Goal: Task Accomplishment & Management: Use online tool/utility

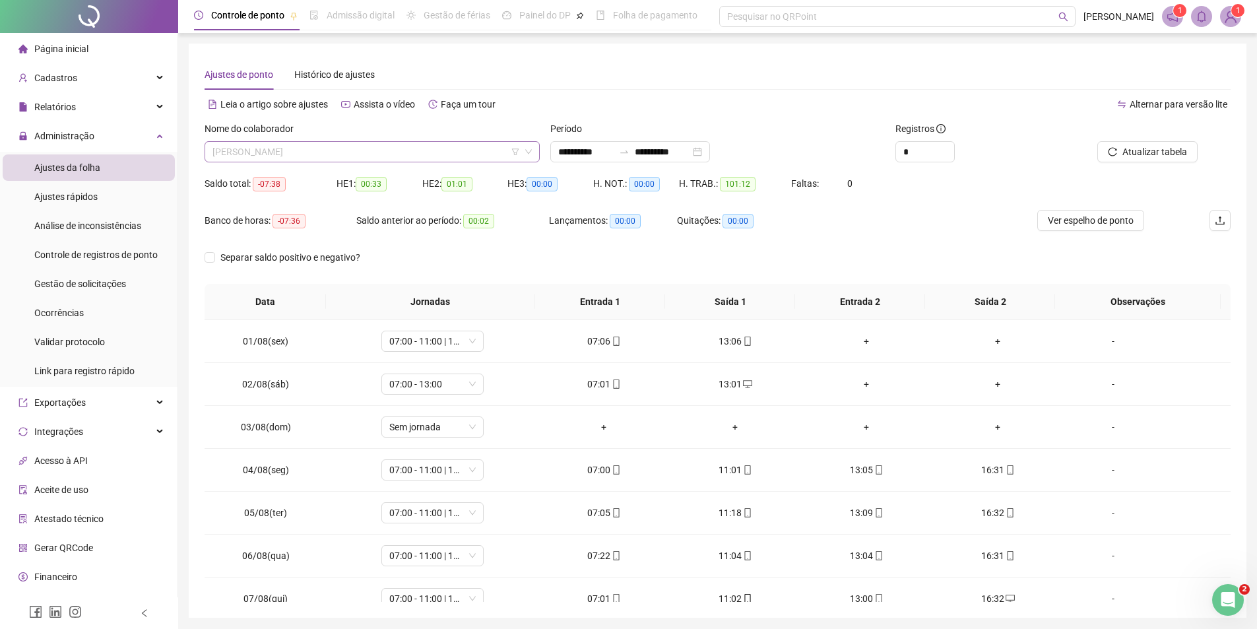
click at [366, 151] on span "[PERSON_NAME]" at bounding box center [371, 152] width 319 height 20
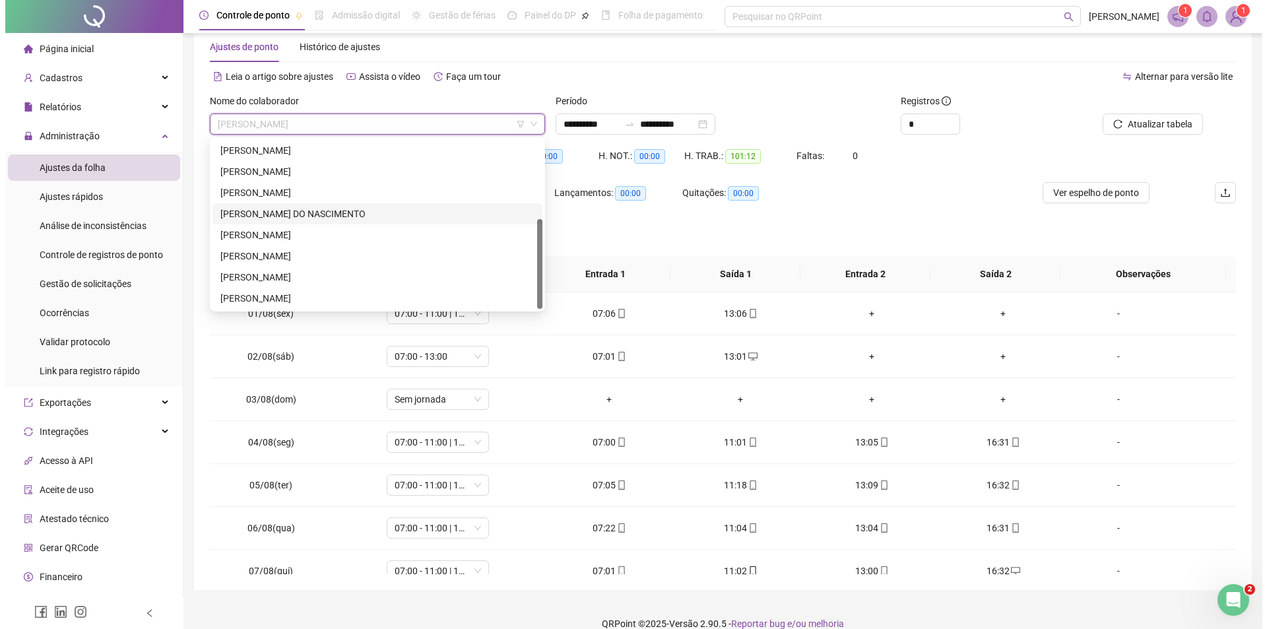
scroll to position [46, 0]
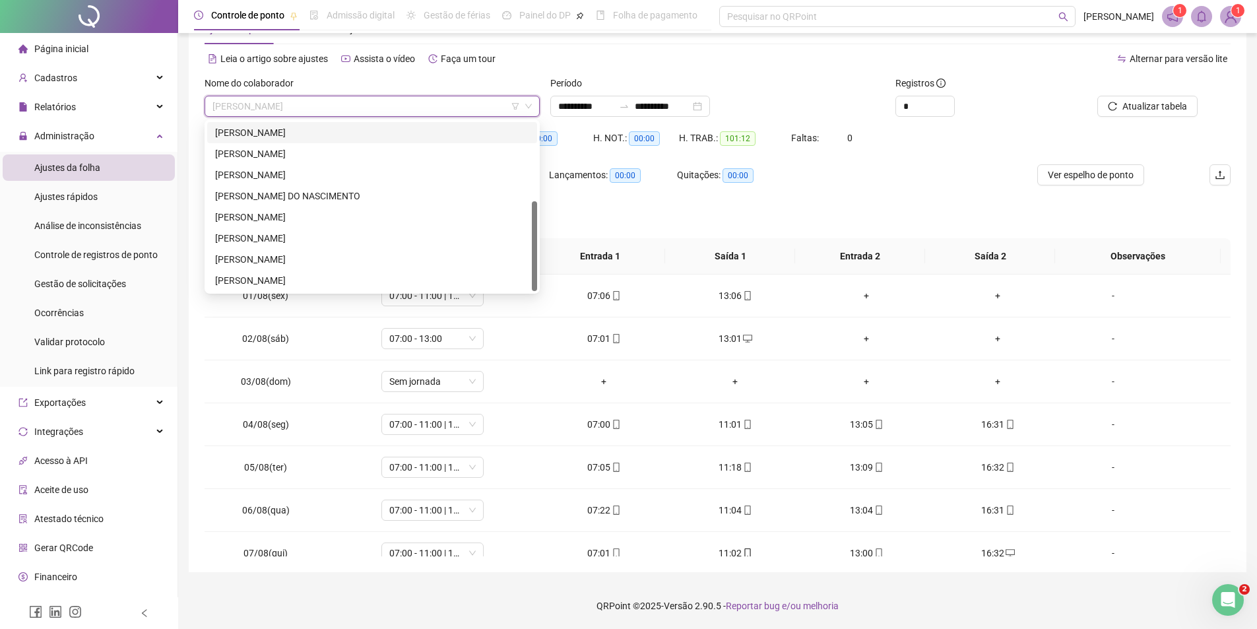
click at [1232, 16] on img at bounding box center [1231, 17] width 20 height 20
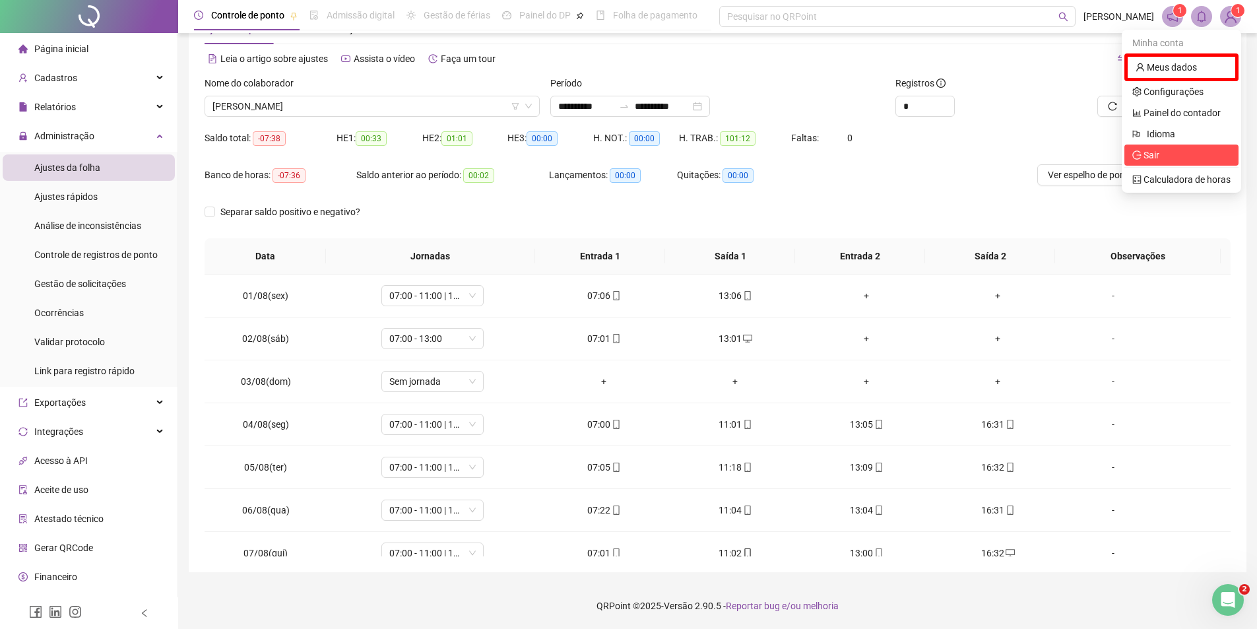
click at [1154, 156] on span "Sair" at bounding box center [1151, 155] width 16 height 11
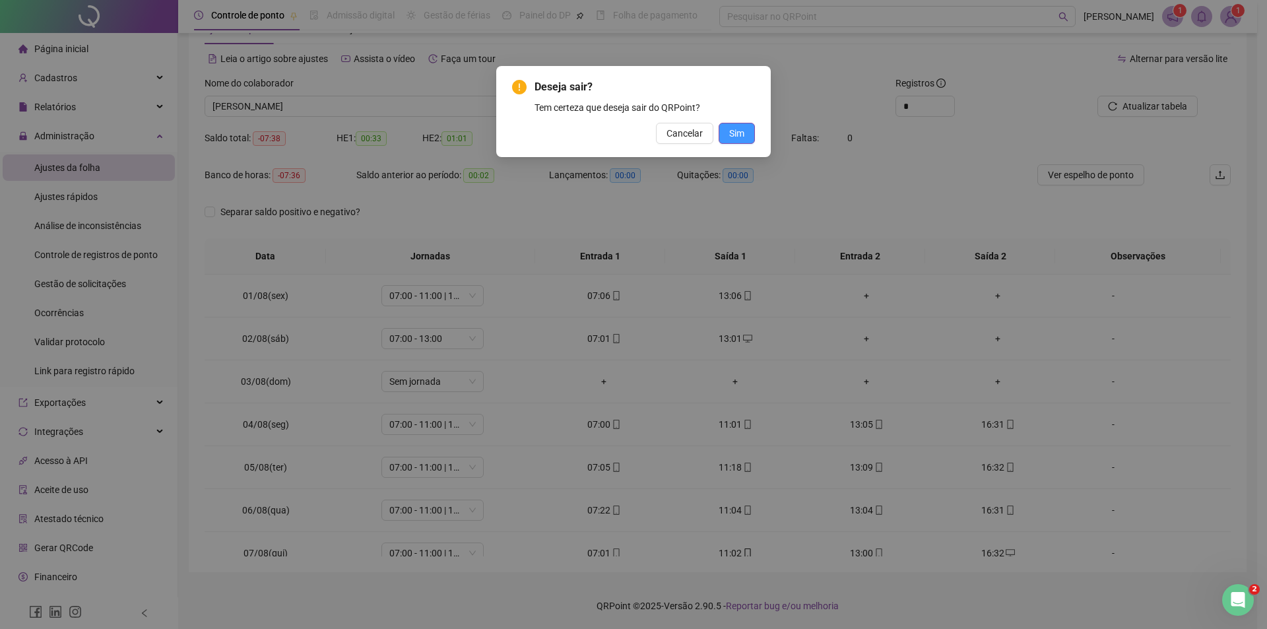
click at [749, 131] on button "Sim" at bounding box center [737, 133] width 36 height 21
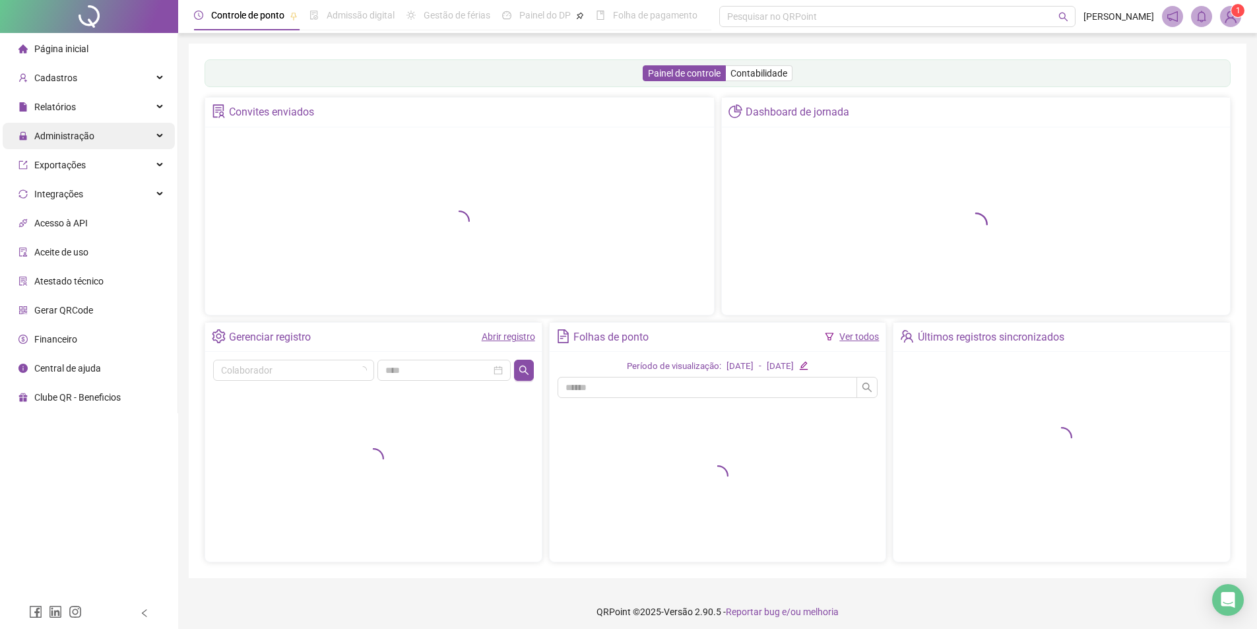
click at [68, 133] on span "Administração" at bounding box center [64, 136] width 60 height 11
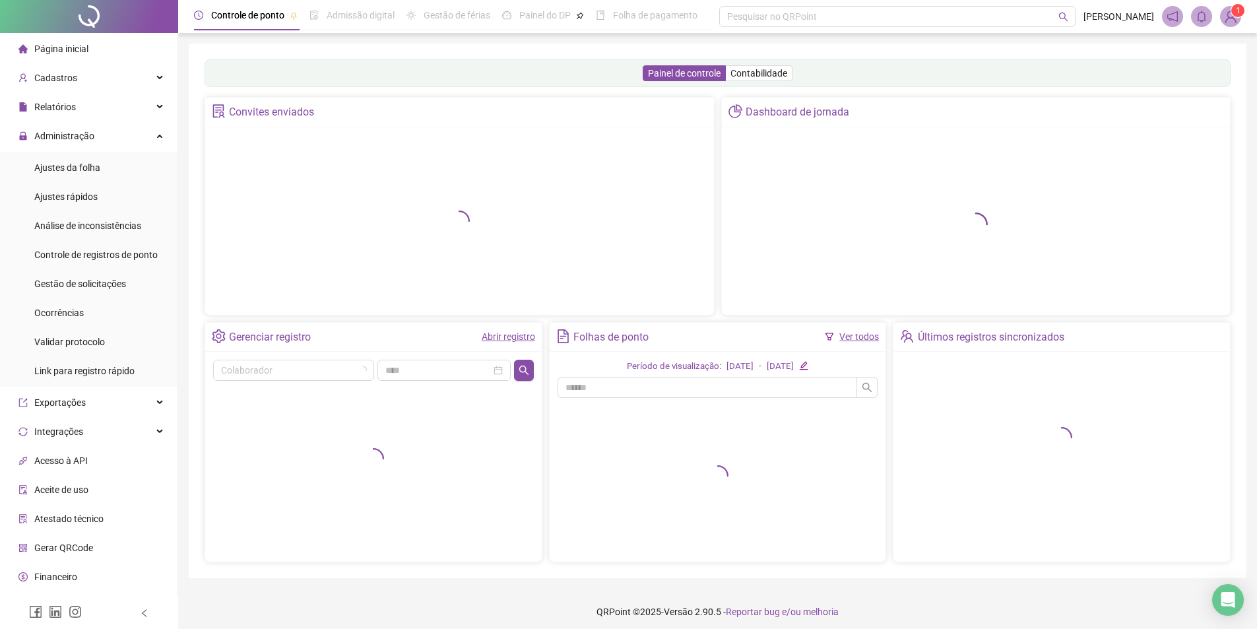
drag, startPoint x: 64, startPoint y: 175, endPoint x: 101, endPoint y: 181, distance: 37.5
click at [64, 174] on div "Ajustes da folha" at bounding box center [67, 167] width 66 height 26
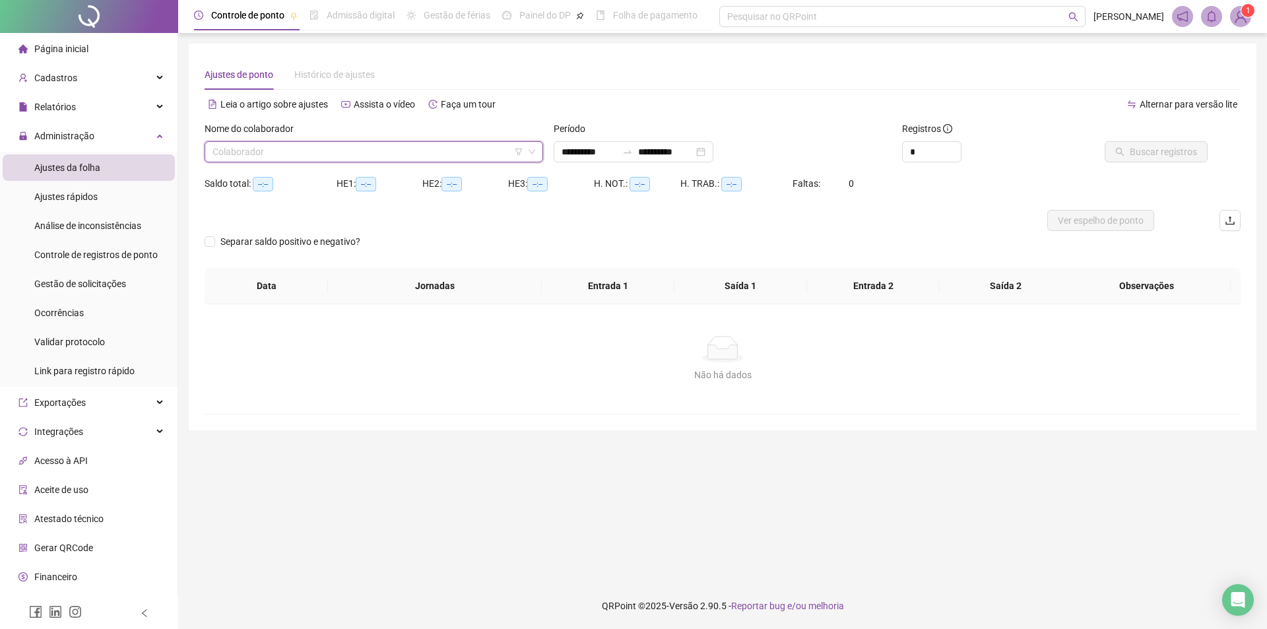
click at [308, 158] on input "search" at bounding box center [367, 152] width 311 height 20
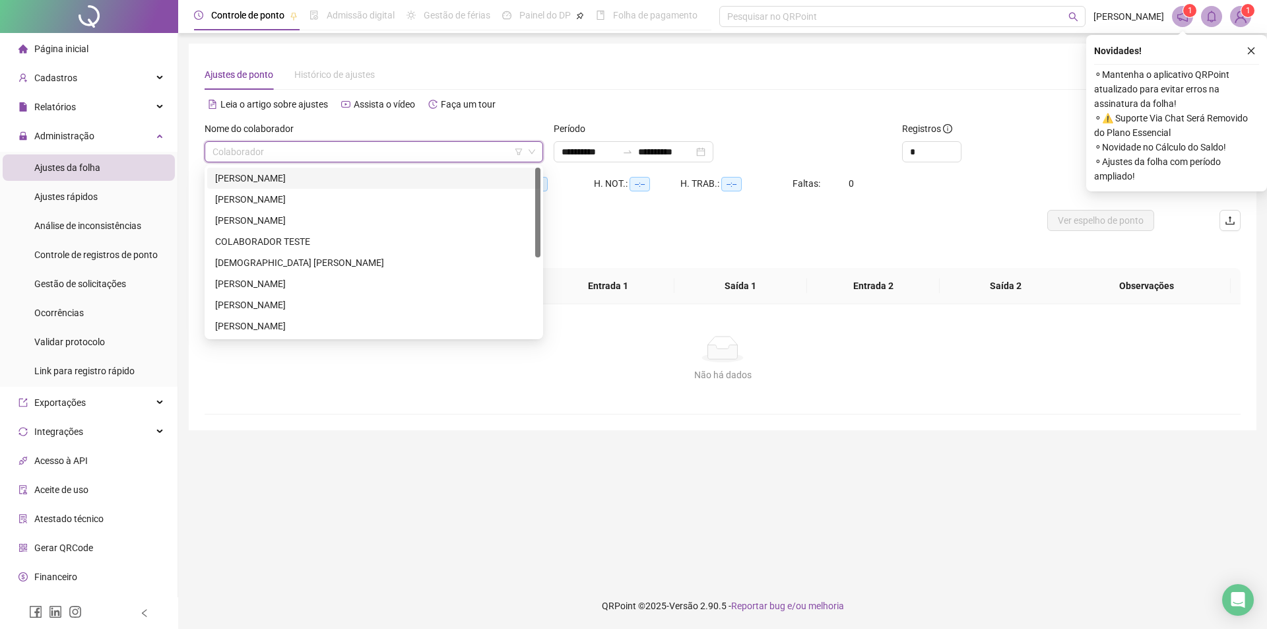
drag, startPoint x: 786, startPoint y: 110, endPoint x: 1018, endPoint y: 102, distance: 231.7
click at [792, 107] on div "Alternar para versão lite" at bounding box center [981, 104] width 518 height 21
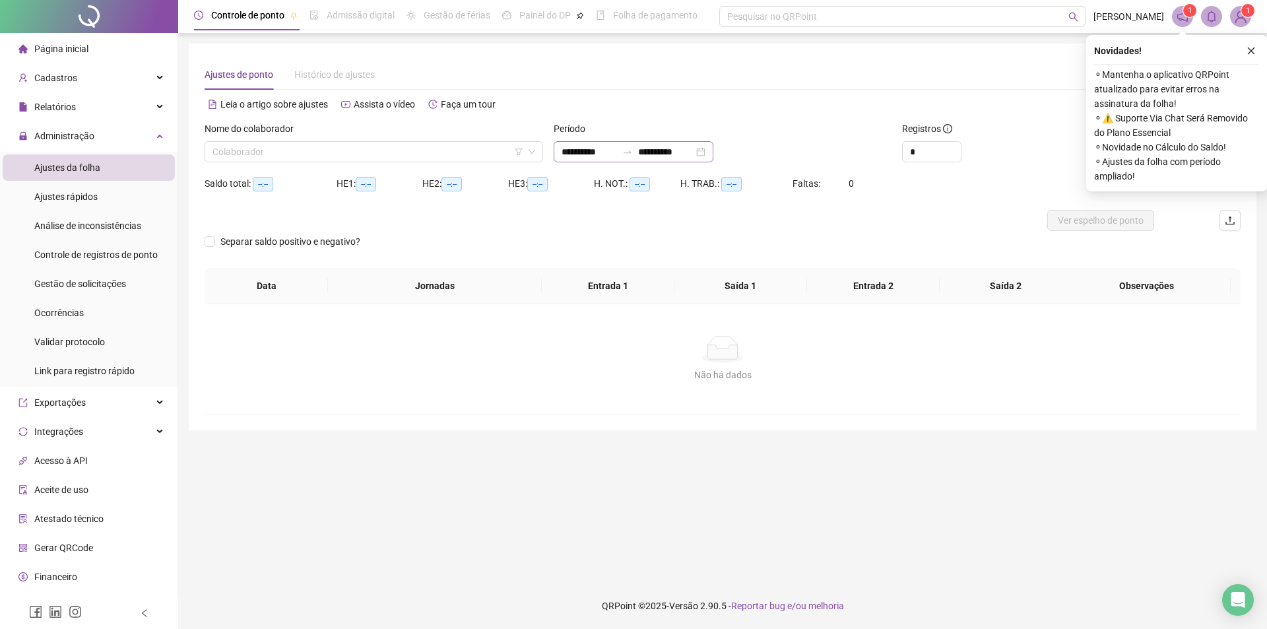
click at [713, 149] on div "**********" at bounding box center [634, 151] width 160 height 21
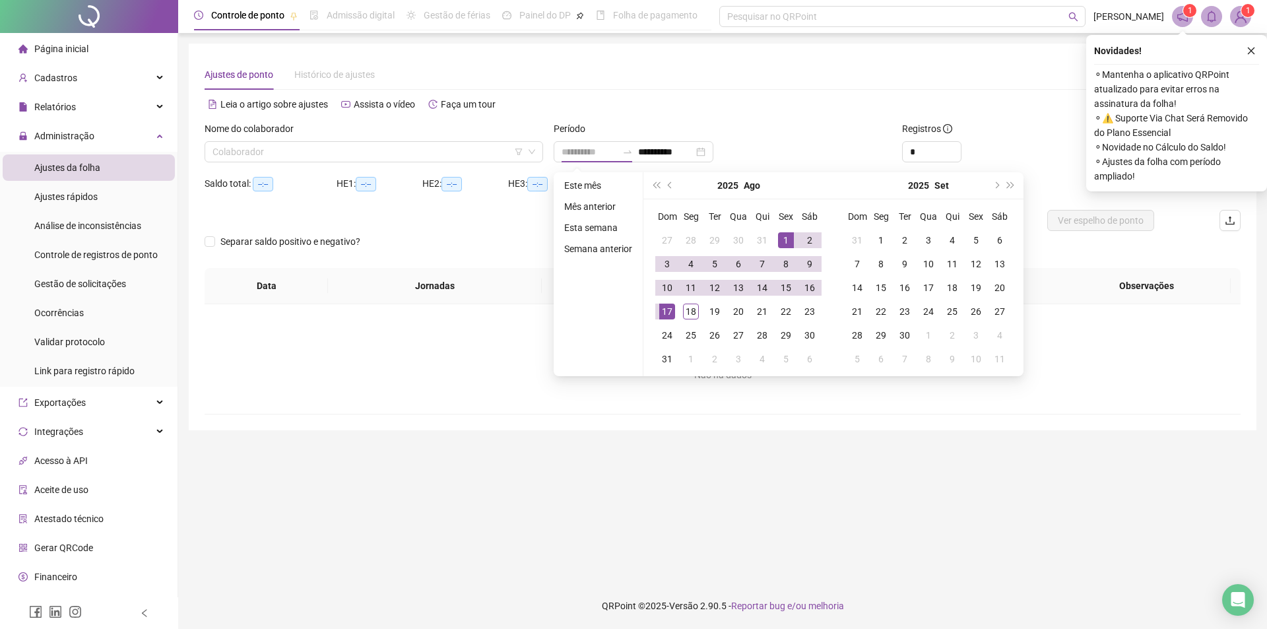
click at [785, 245] on div "1" at bounding box center [786, 240] width 16 height 16
type input "**********"
click at [689, 312] on div "18" at bounding box center [691, 311] width 16 height 16
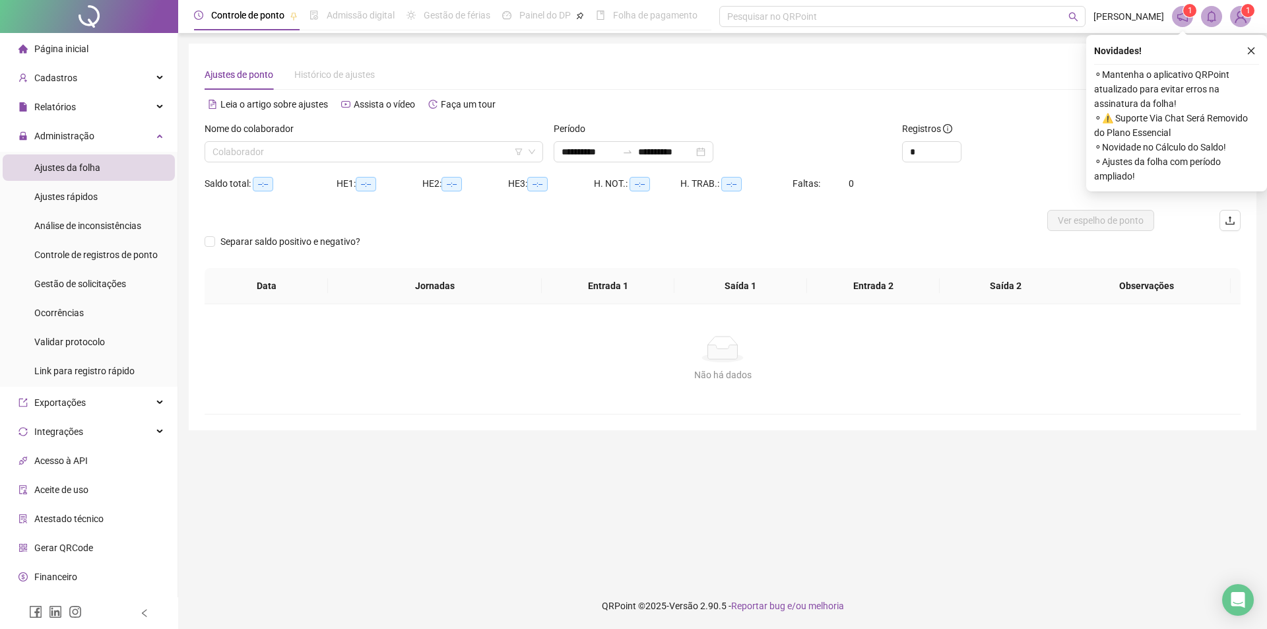
click at [1248, 47] on icon "close" at bounding box center [1250, 50] width 9 height 9
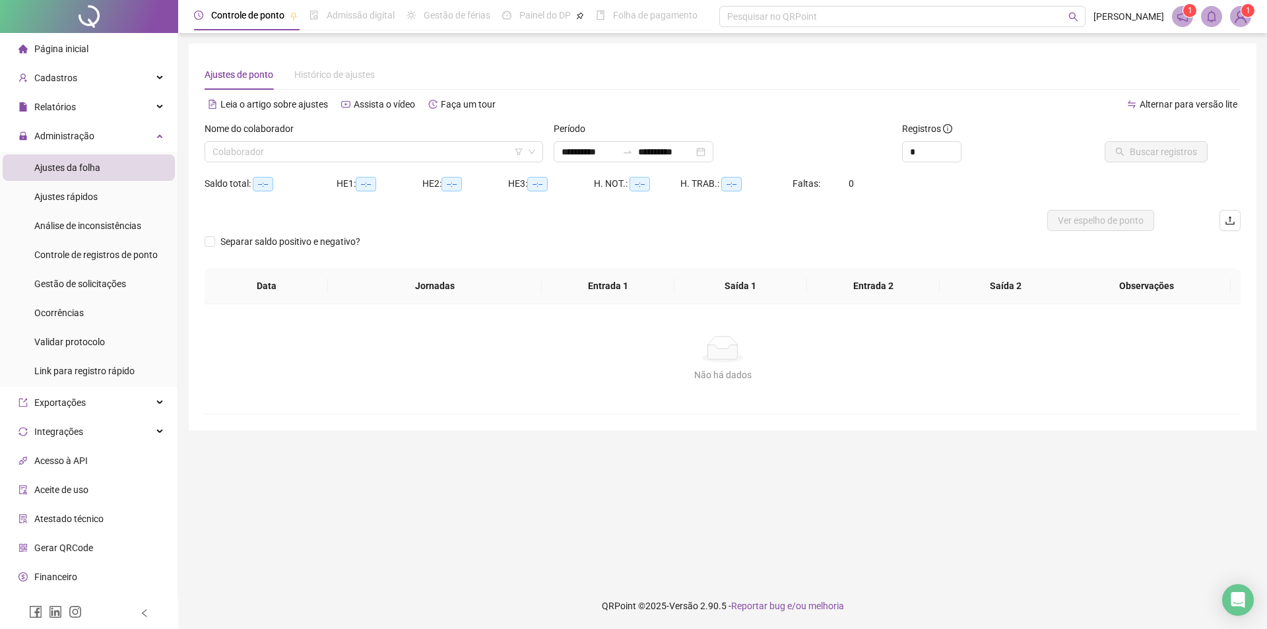
drag, startPoint x: 76, startPoint y: 170, endPoint x: 168, endPoint y: 183, distance: 93.4
click at [76, 169] on span "Ajustes da folha" at bounding box center [67, 167] width 66 height 11
click at [303, 139] on div "Nome do colaborador" at bounding box center [374, 131] width 338 height 20
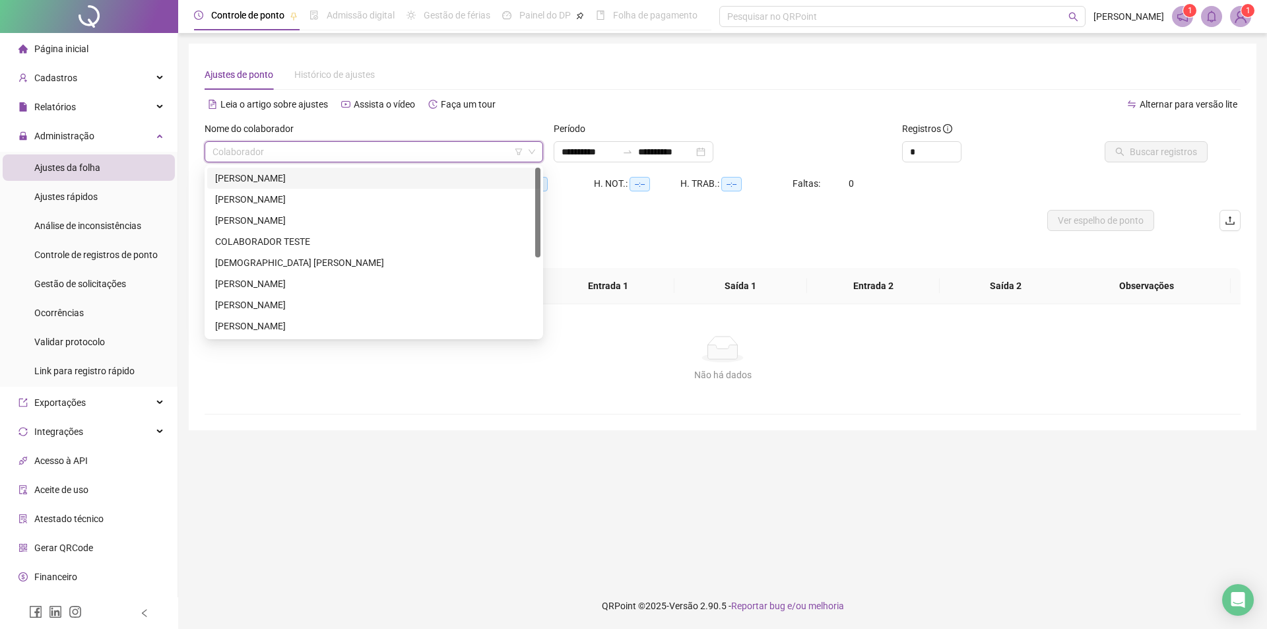
click at [300, 156] on input "search" at bounding box center [367, 152] width 311 height 20
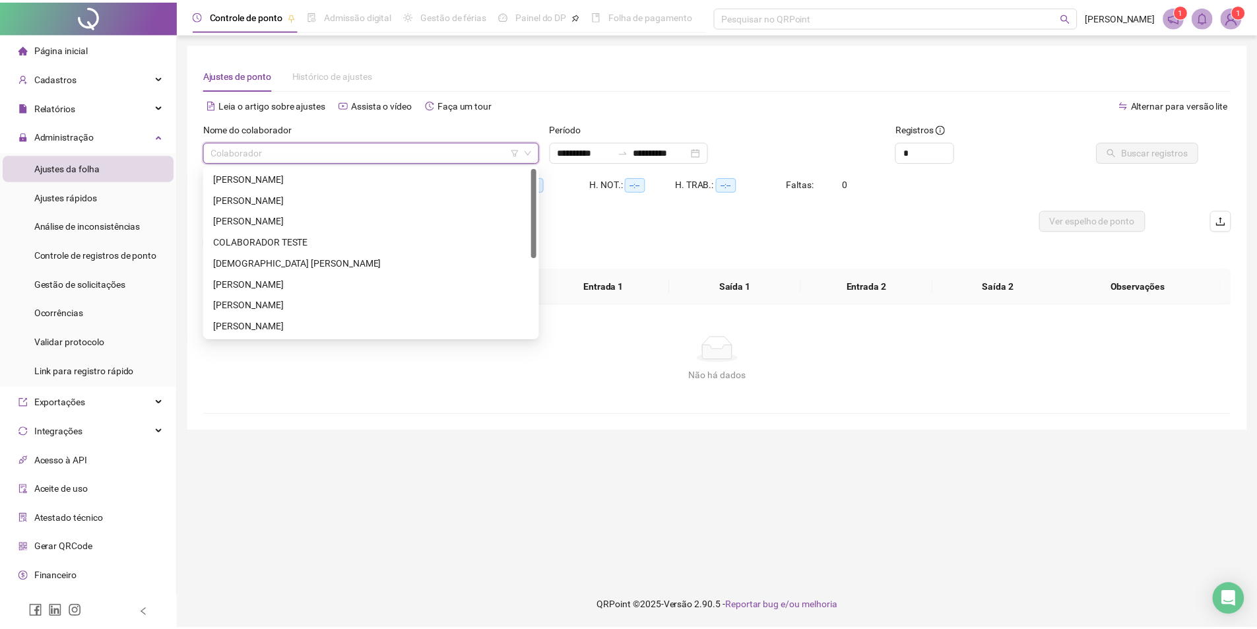
scroll to position [132, 0]
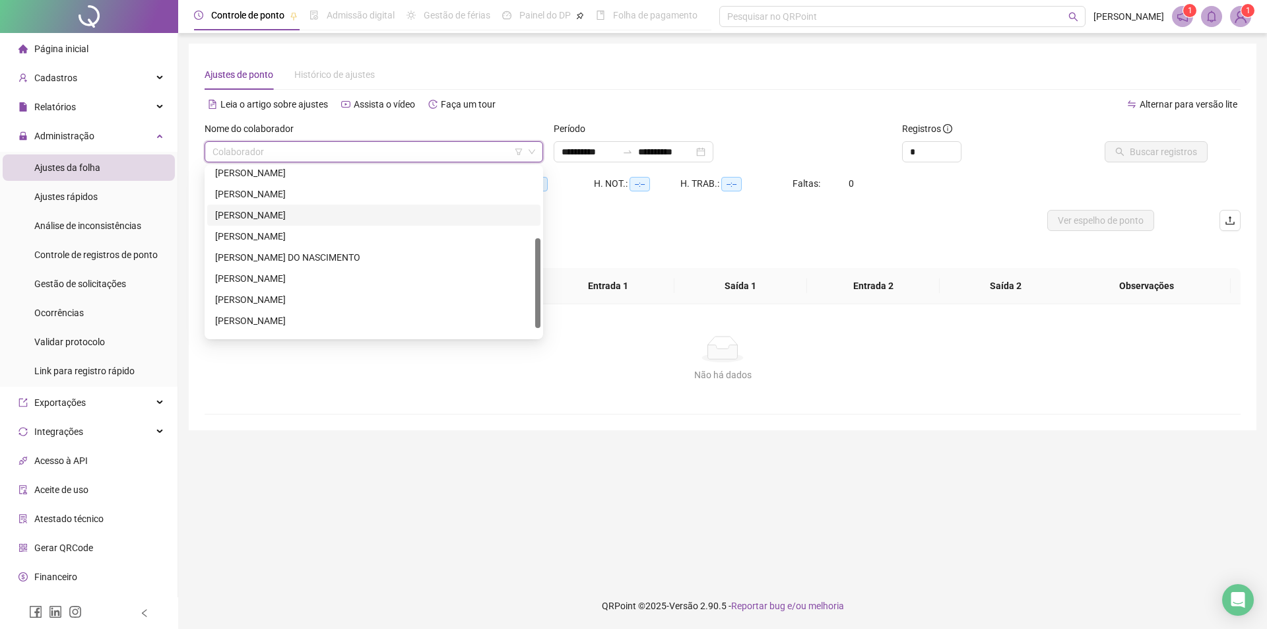
click at [249, 213] on div "[PERSON_NAME]" at bounding box center [373, 215] width 317 height 15
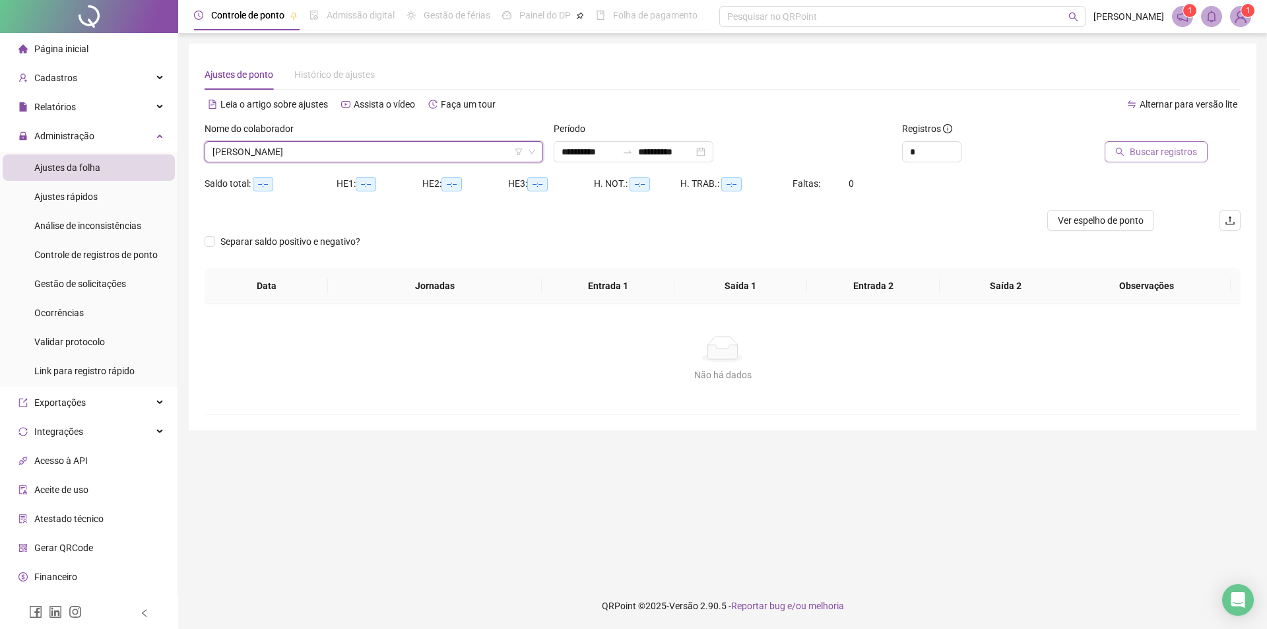
click at [1178, 155] on span "Buscar registros" at bounding box center [1163, 151] width 67 height 15
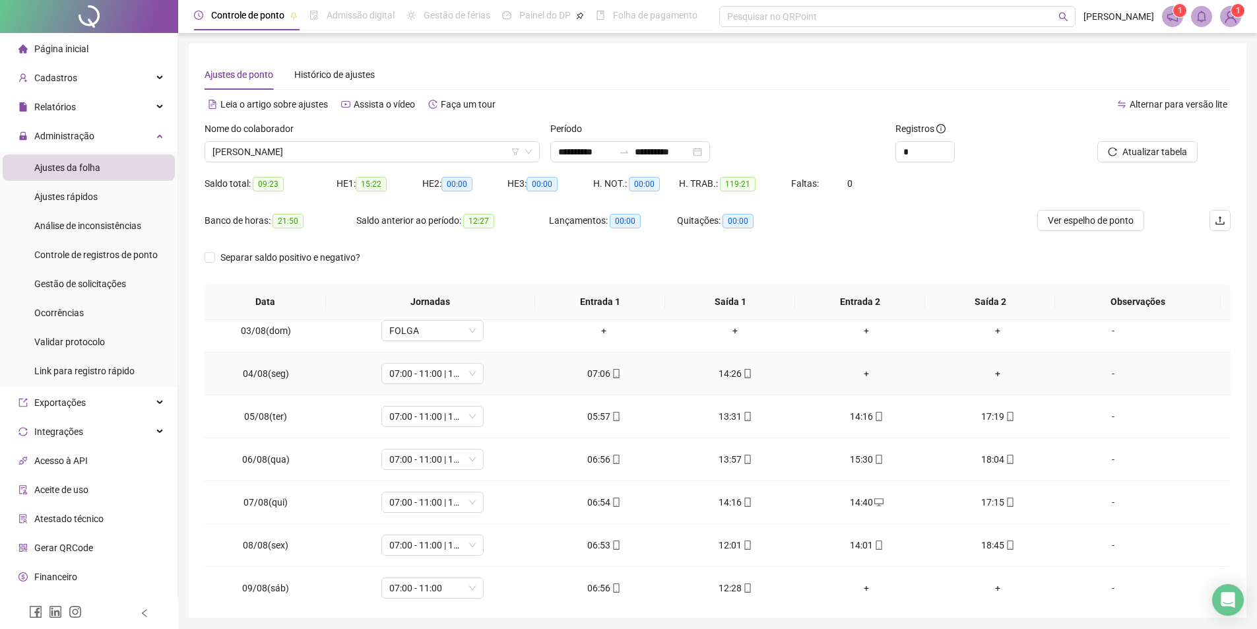
scroll to position [66, 0]
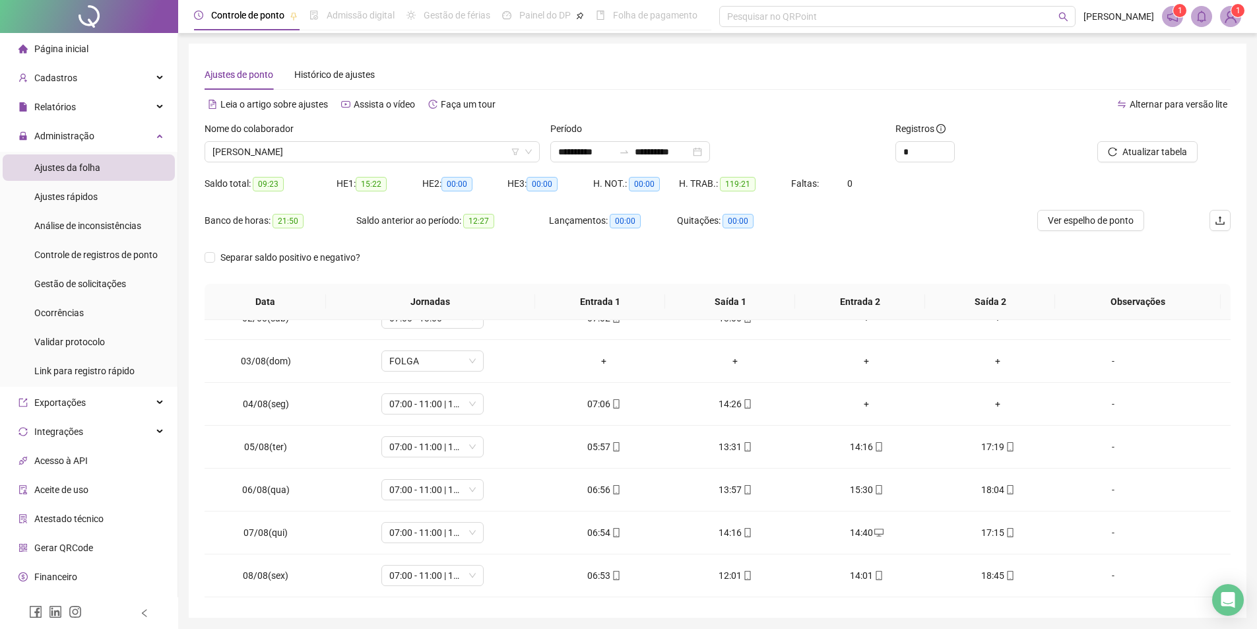
click at [344, 164] on div "Nome do colaborador FRANCISCO RIKELME PEREIRA" at bounding box center [372, 146] width 346 height 51
click at [346, 156] on span "[PERSON_NAME]" at bounding box center [371, 152] width 319 height 20
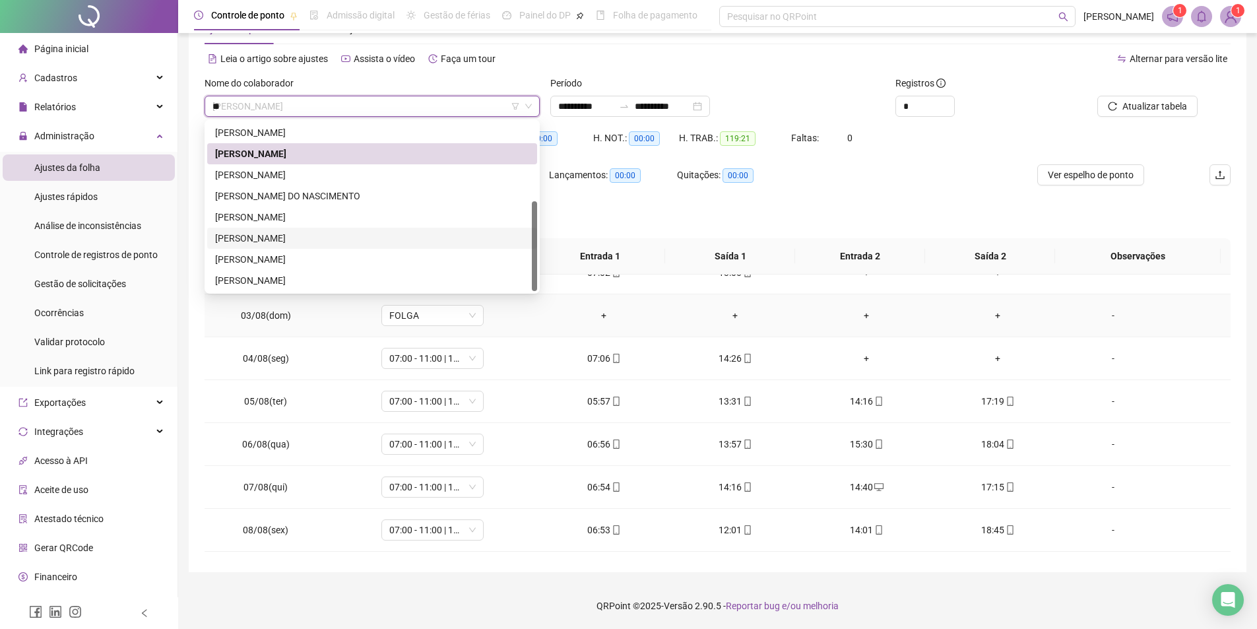
scroll to position [0, 0]
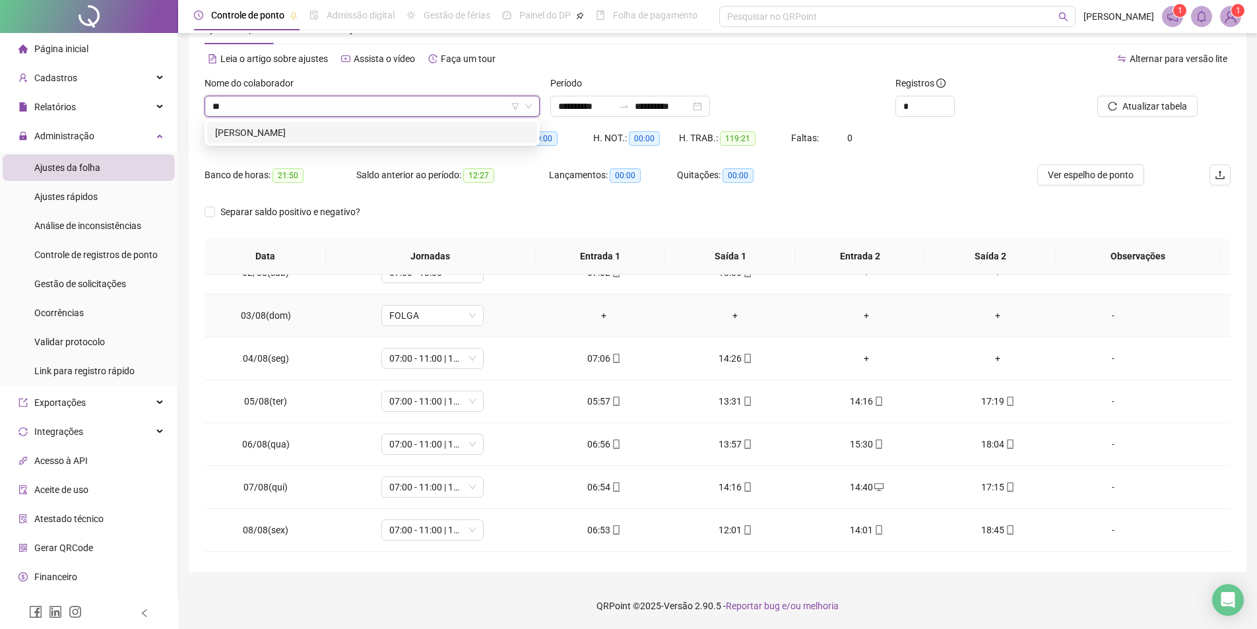
type input "*"
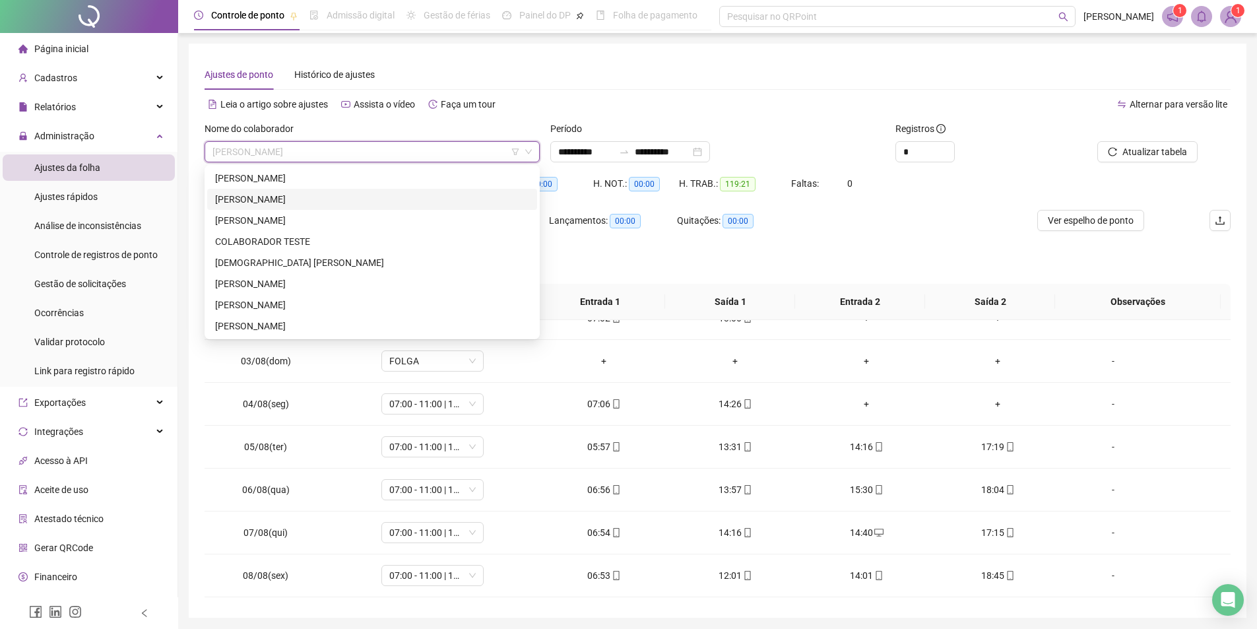
click at [1226, 16] on img at bounding box center [1231, 17] width 20 height 20
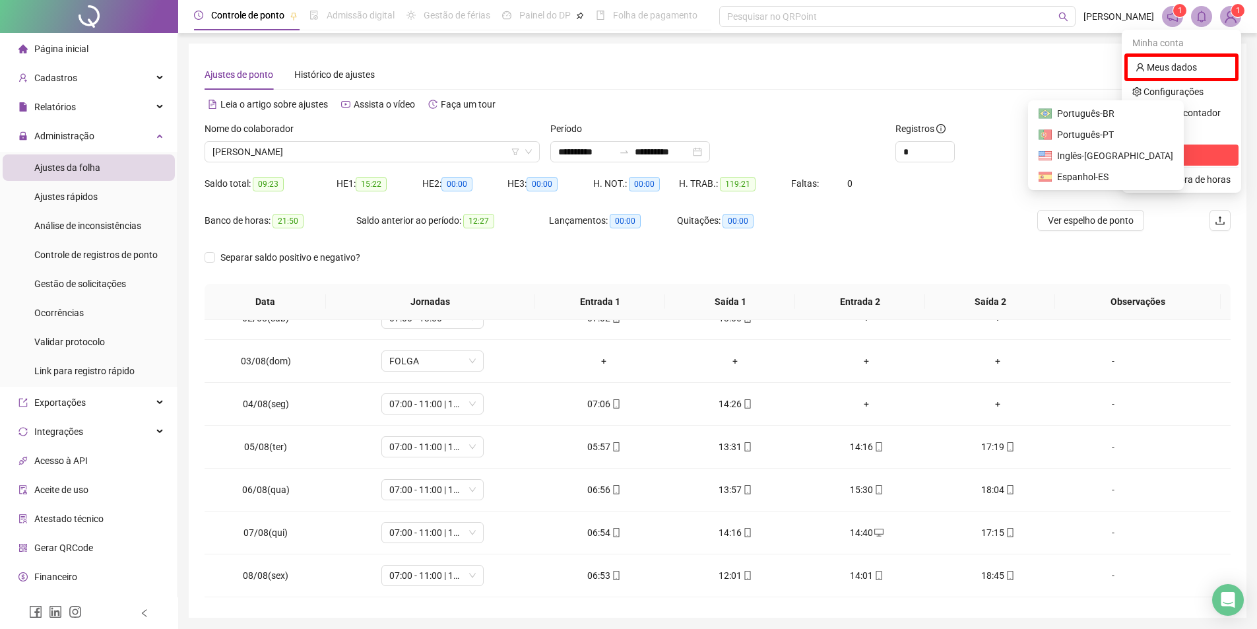
click at [1174, 151] on span "Sair" at bounding box center [1181, 155] width 98 height 15
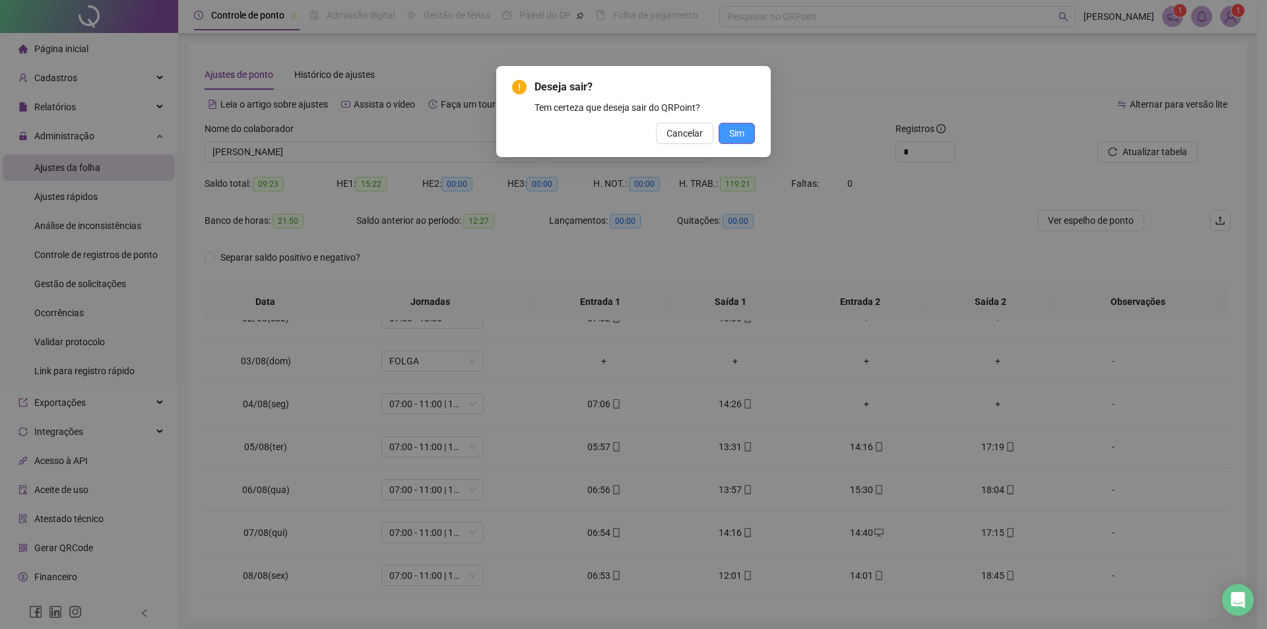
click at [730, 129] on span "Sim" at bounding box center [736, 133] width 15 height 15
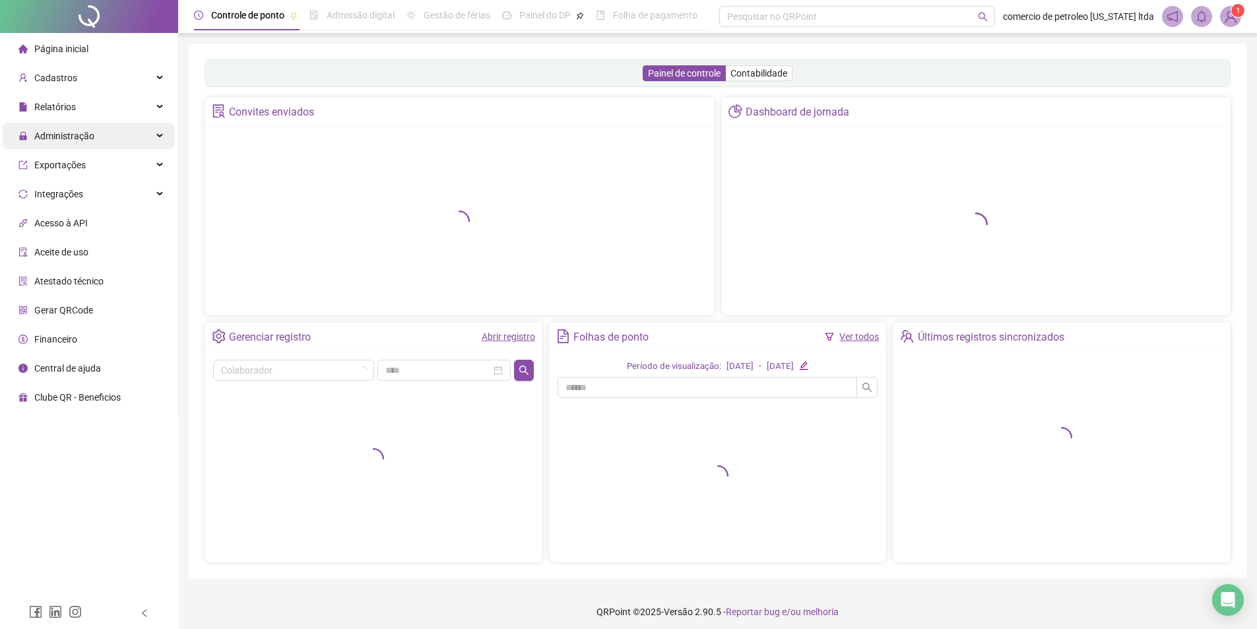
click at [56, 142] on span "Administração" at bounding box center [56, 136] width 76 height 26
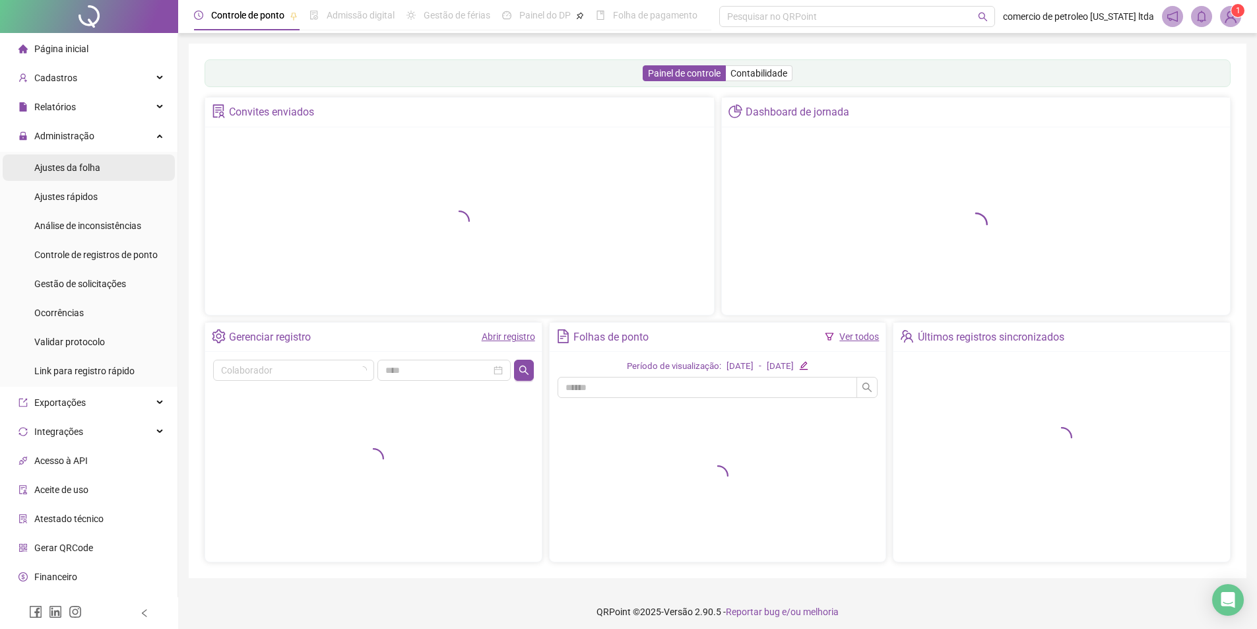
click at [48, 177] on div "Ajustes da folha" at bounding box center [67, 167] width 66 height 26
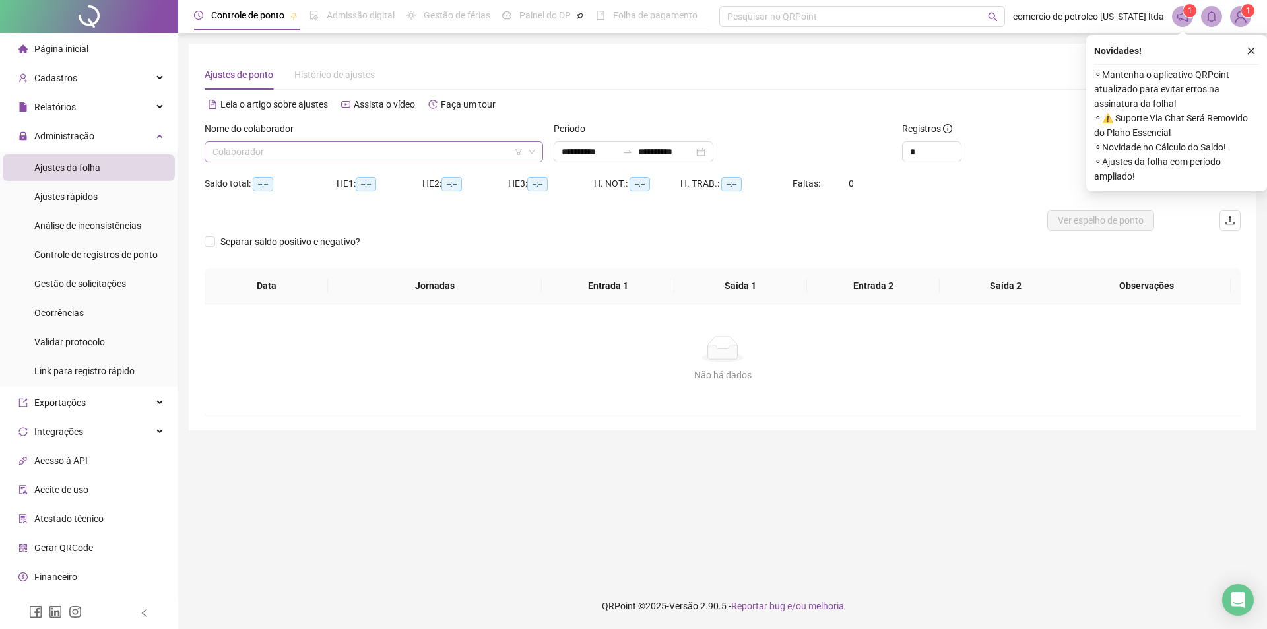
click at [281, 146] on input "search" at bounding box center [367, 152] width 311 height 20
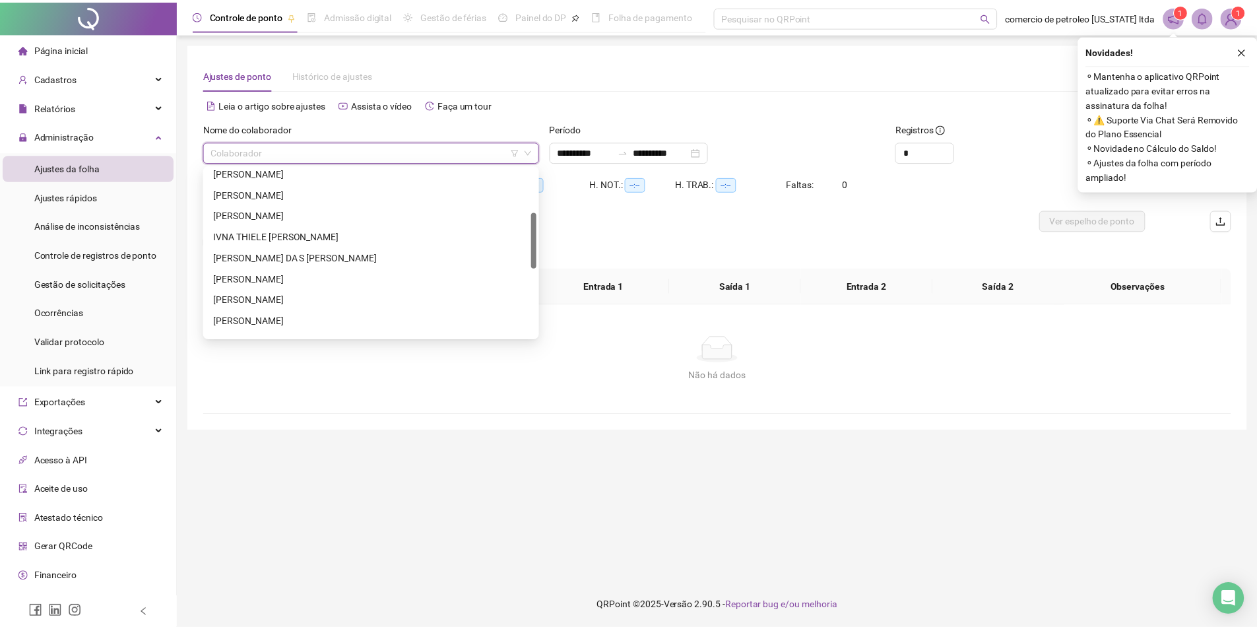
scroll to position [198, 0]
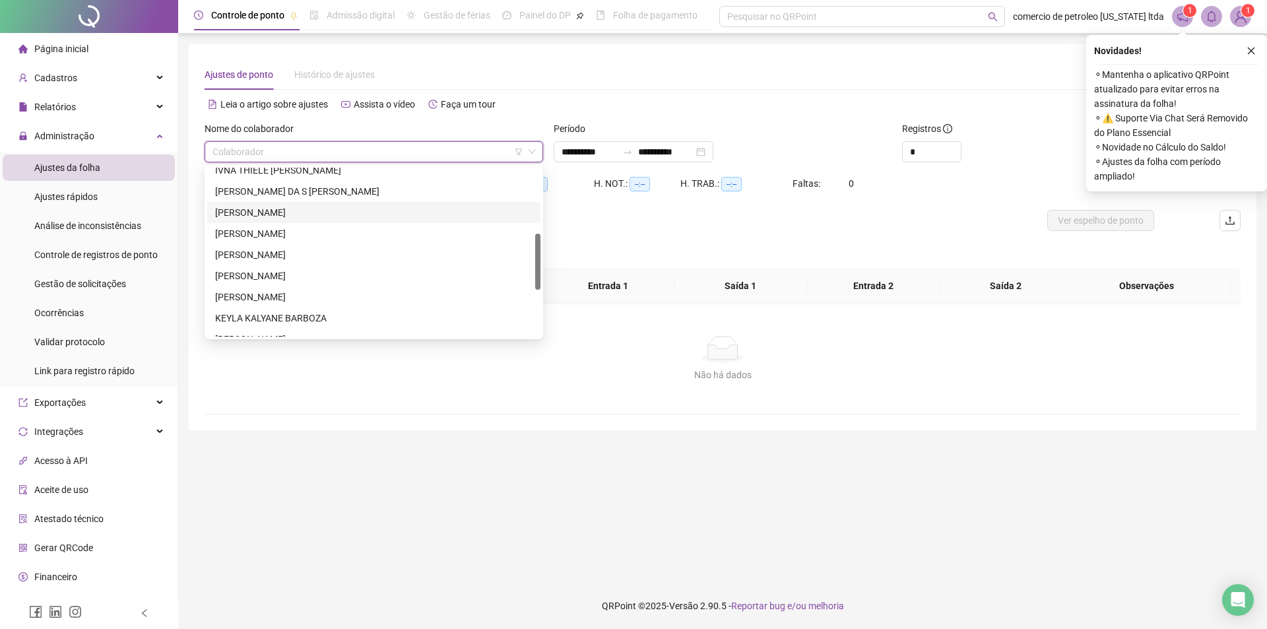
click at [249, 215] on div "JOAO PAULO NUNES PINHEIRO" at bounding box center [373, 212] width 317 height 15
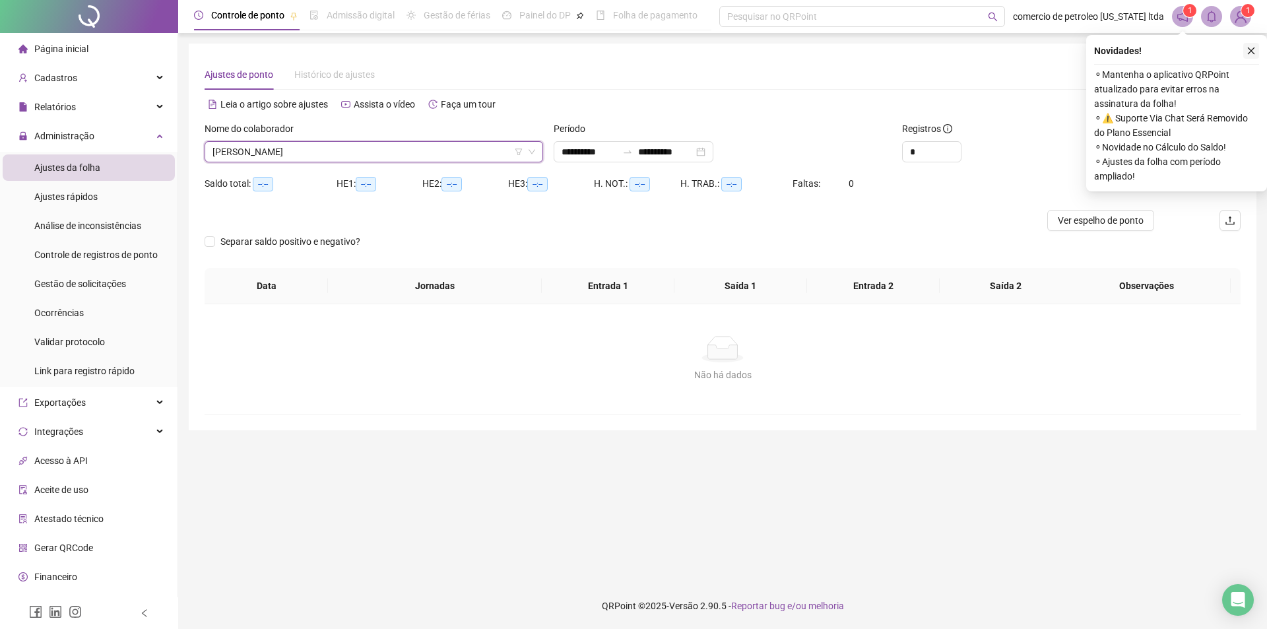
click at [1250, 51] on icon "close" at bounding box center [1250, 50] width 9 height 9
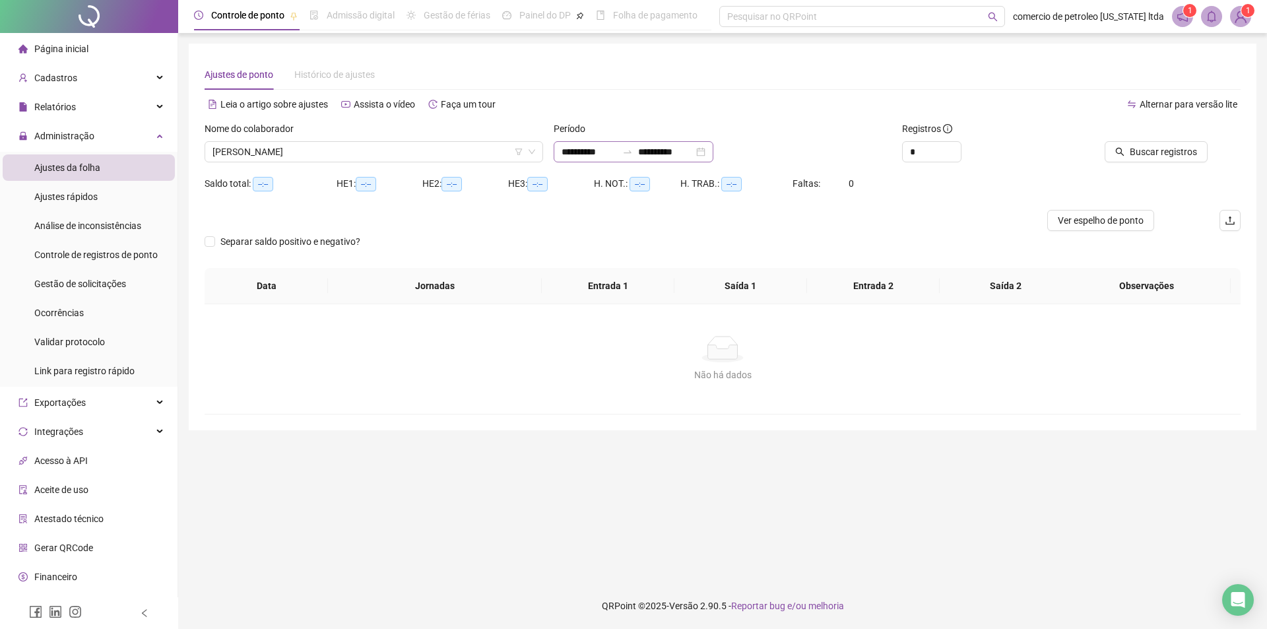
click at [713, 152] on div "**********" at bounding box center [634, 151] width 160 height 21
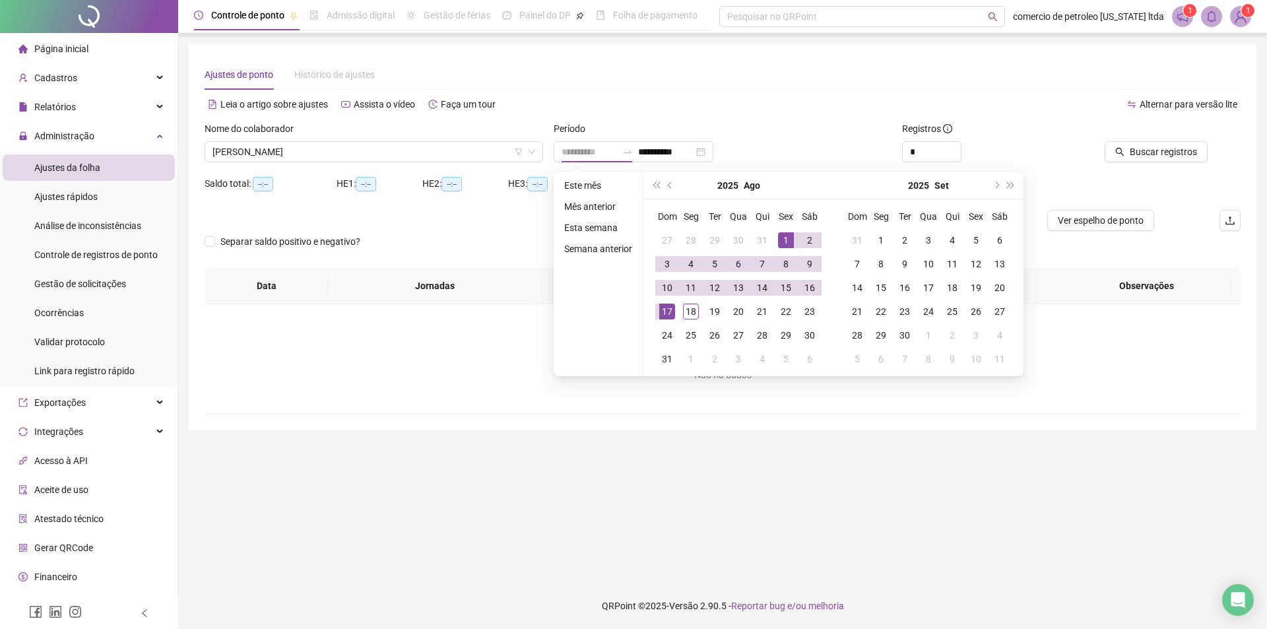
click at [786, 236] on div "1" at bounding box center [786, 240] width 16 height 16
type input "**********"
click at [690, 313] on div "18" at bounding box center [691, 311] width 16 height 16
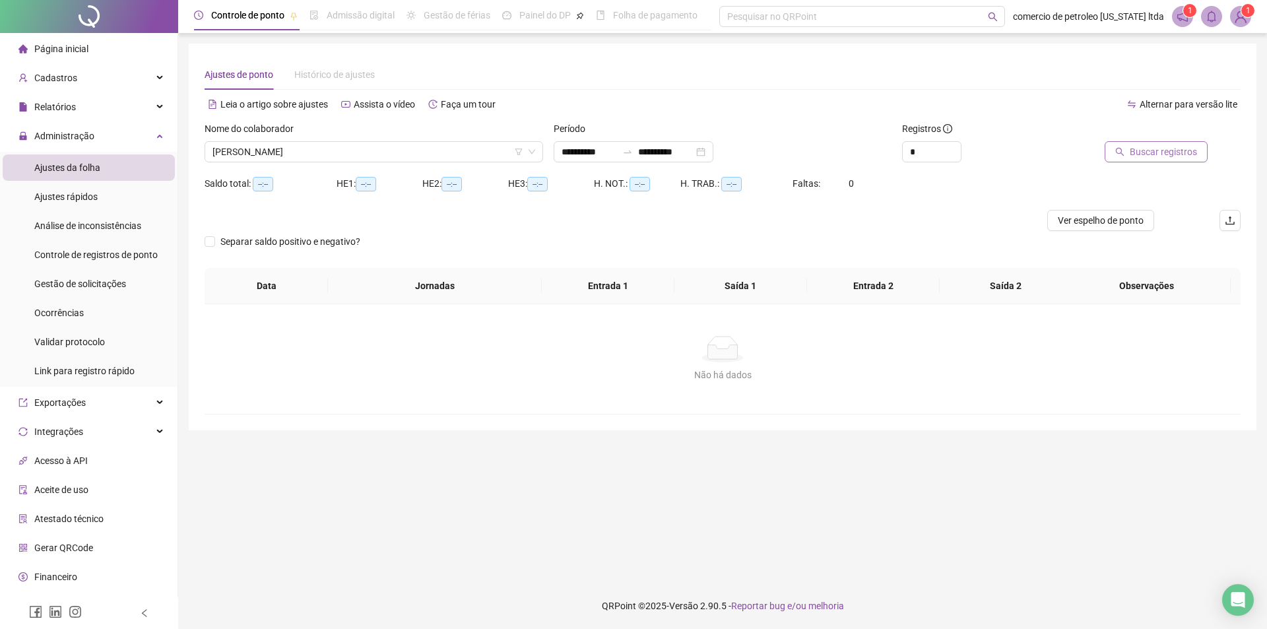
click at [1135, 154] on span "Buscar registros" at bounding box center [1163, 151] width 67 height 15
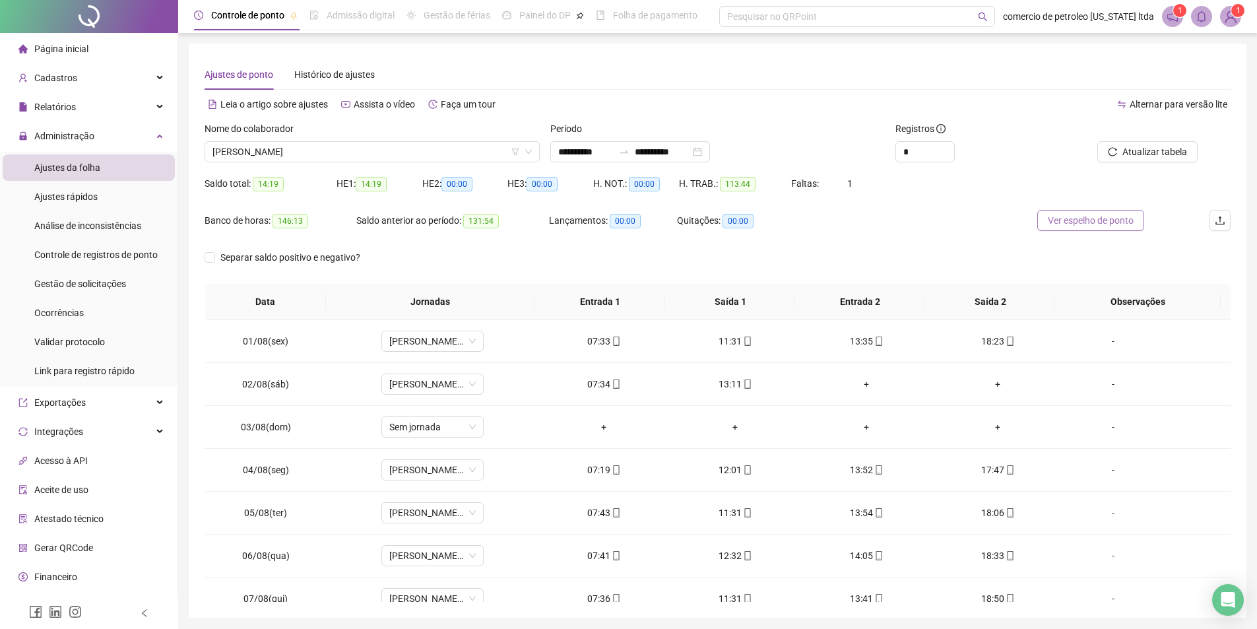
click at [1075, 222] on span "Ver espelho de ponto" at bounding box center [1091, 220] width 86 height 15
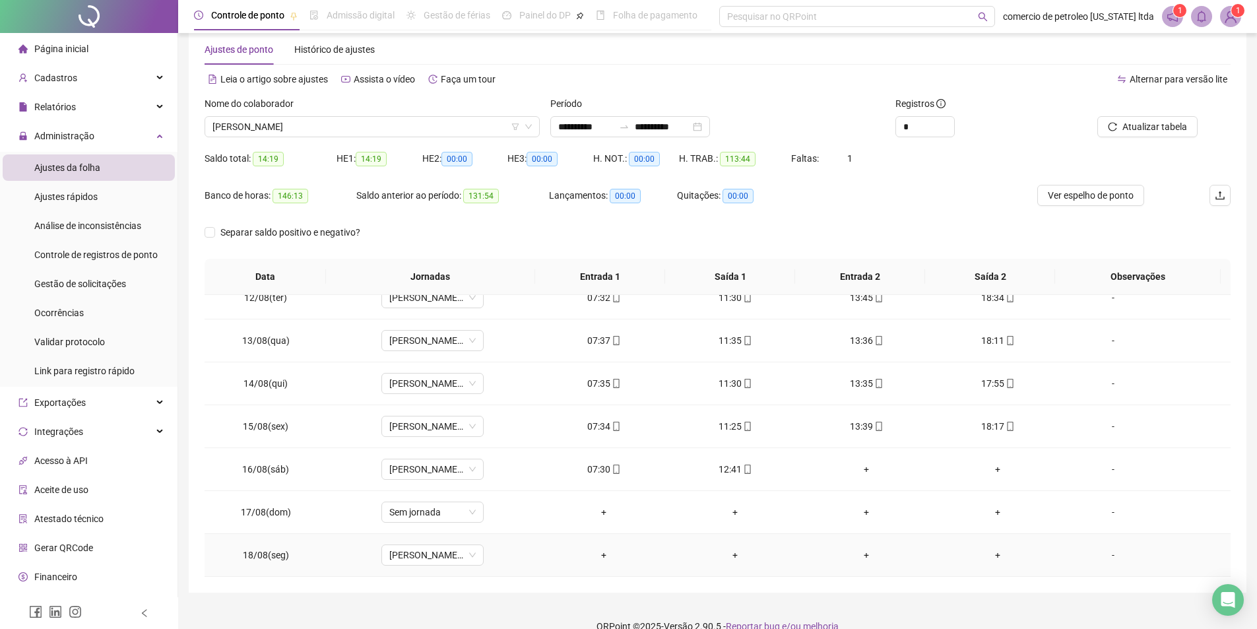
scroll to position [46, 0]
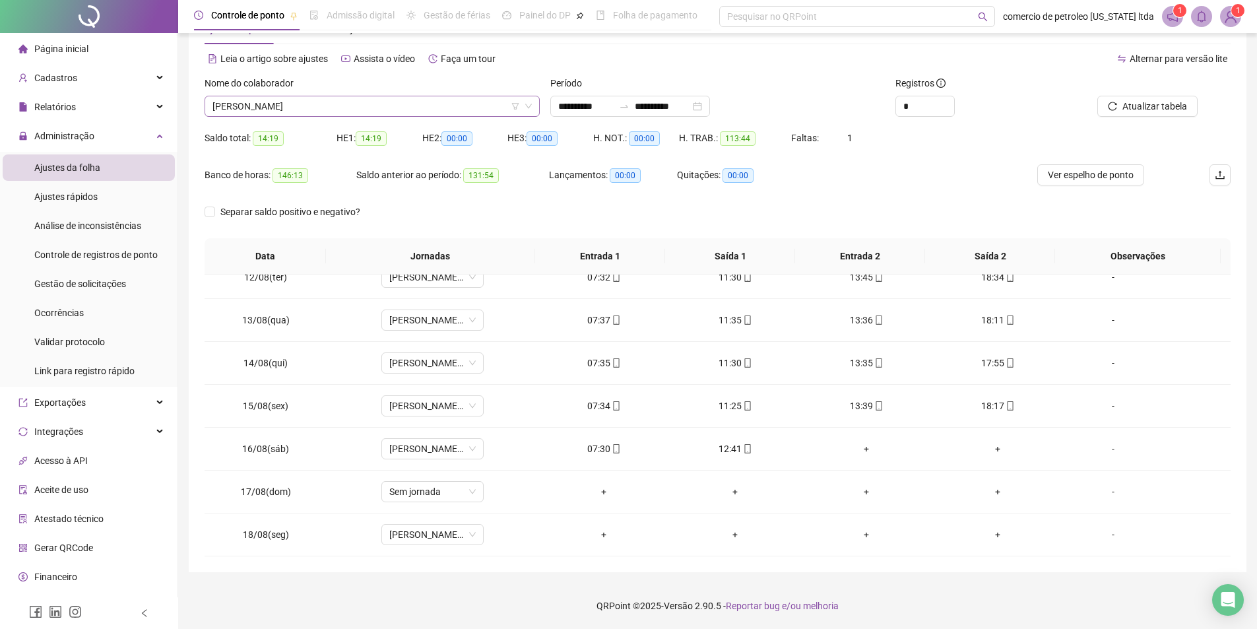
click at [344, 106] on span "JOAO PAULO NUNES PINHEIRO" at bounding box center [371, 106] width 319 height 20
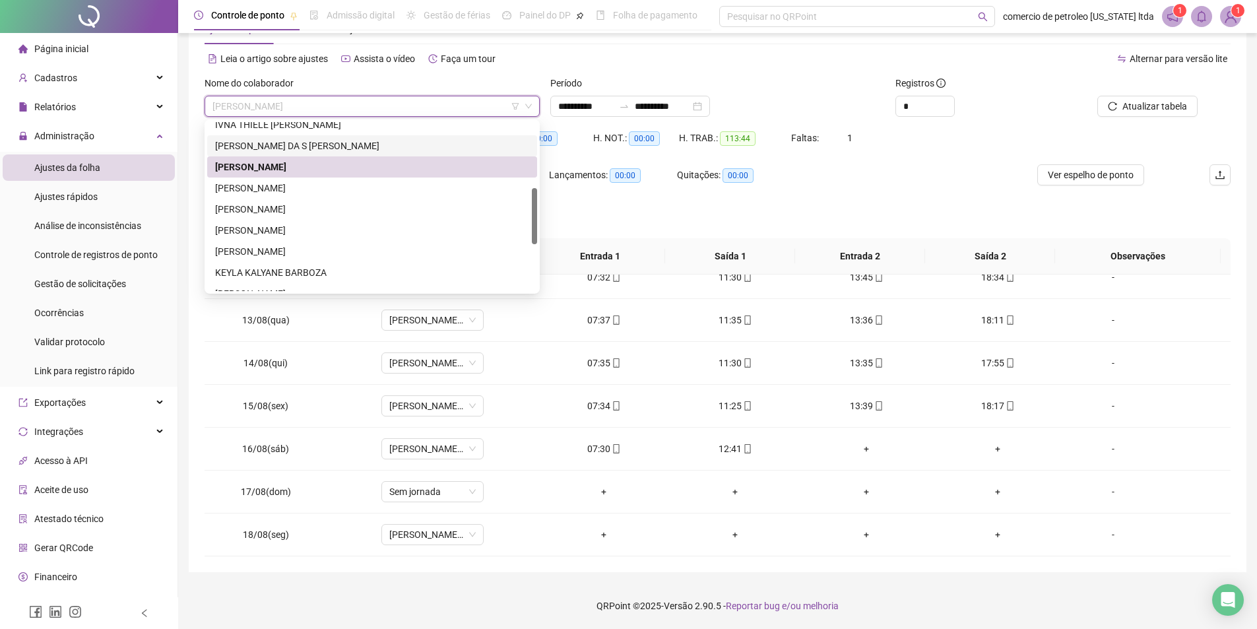
click at [284, 147] on div "JOAO PAULO DA S ILVA BATISTA" at bounding box center [372, 146] width 314 height 15
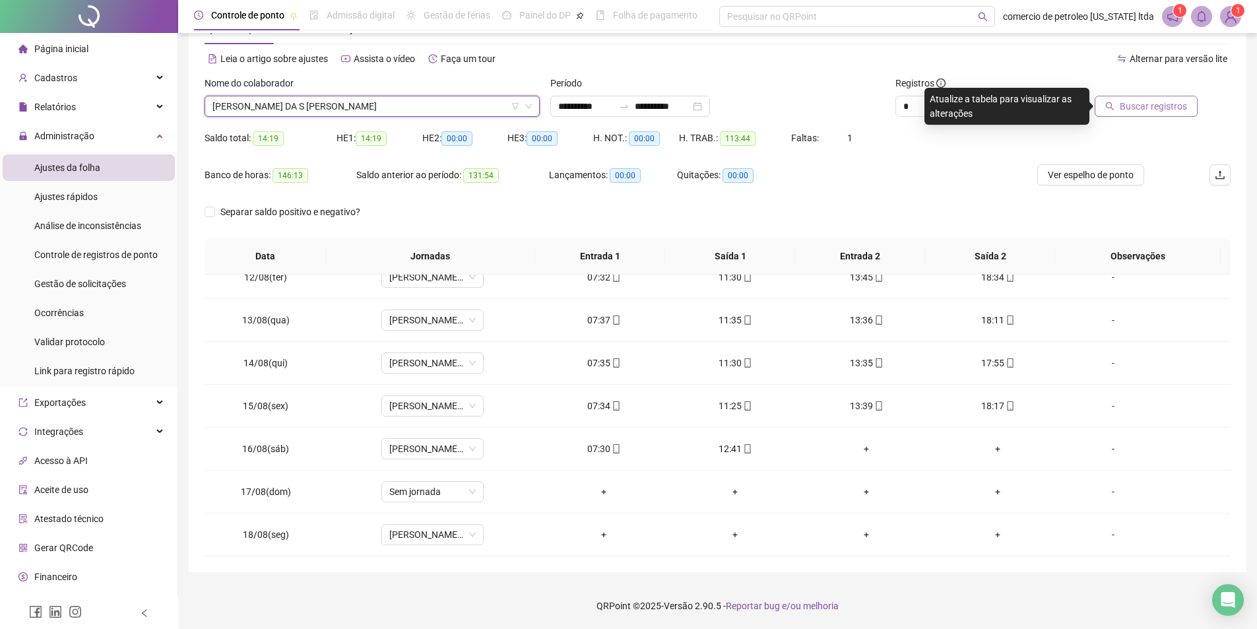
click at [1176, 110] on span "Buscar registros" at bounding box center [1153, 106] width 67 height 15
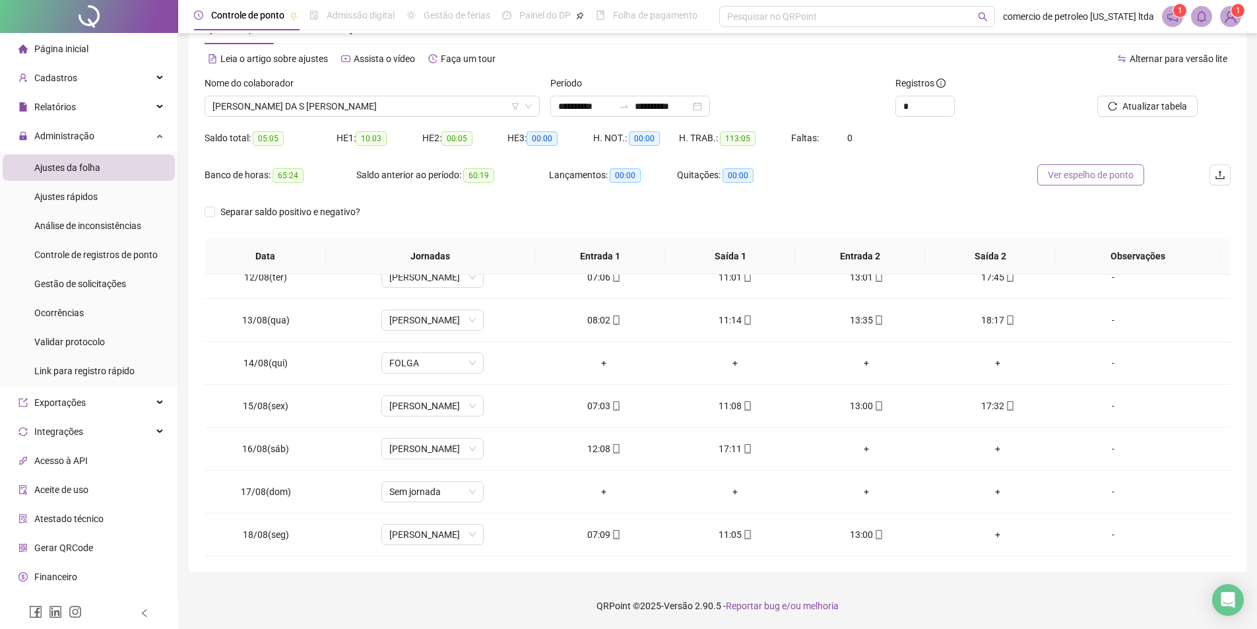
click at [1098, 174] on span "Ver espelho de ponto" at bounding box center [1091, 175] width 86 height 15
click at [355, 107] on span "JOAO PAULO DA S ILVA BATISTA" at bounding box center [371, 106] width 319 height 20
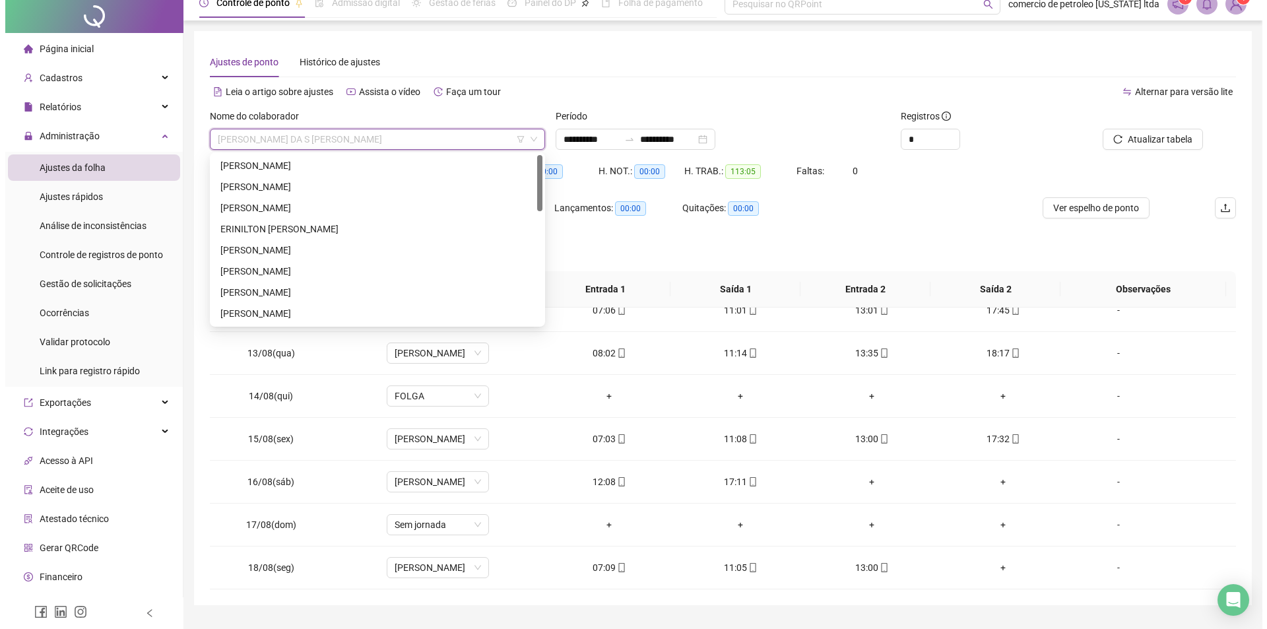
scroll to position [0, 0]
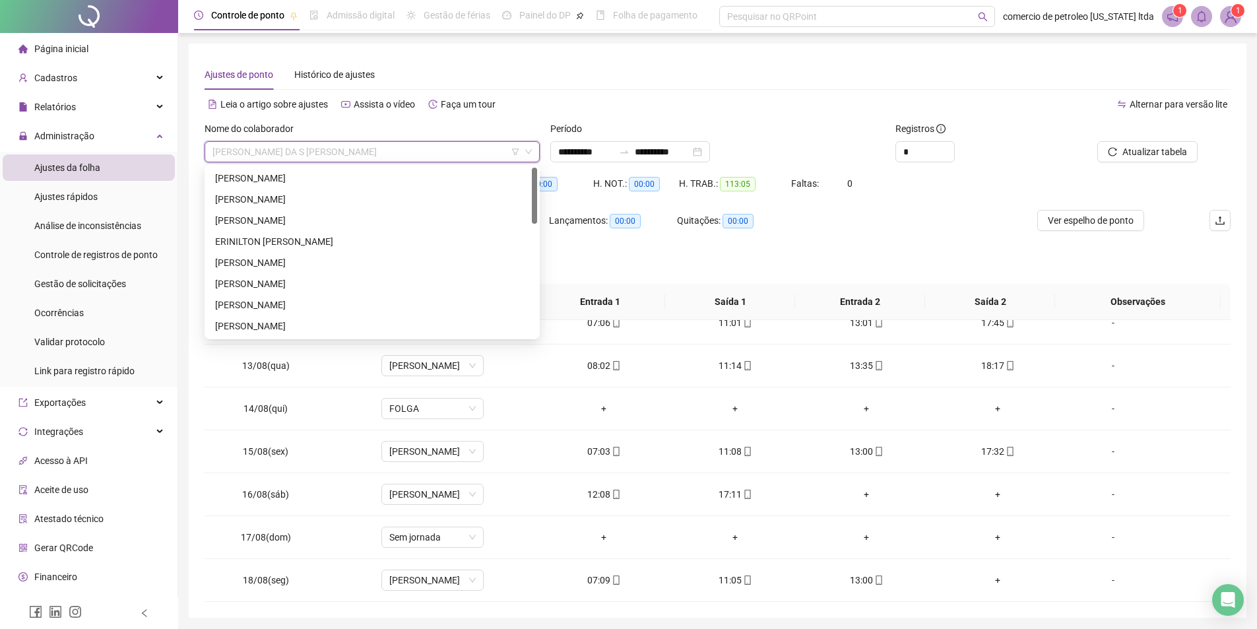
click at [1232, 18] on img at bounding box center [1231, 17] width 20 height 20
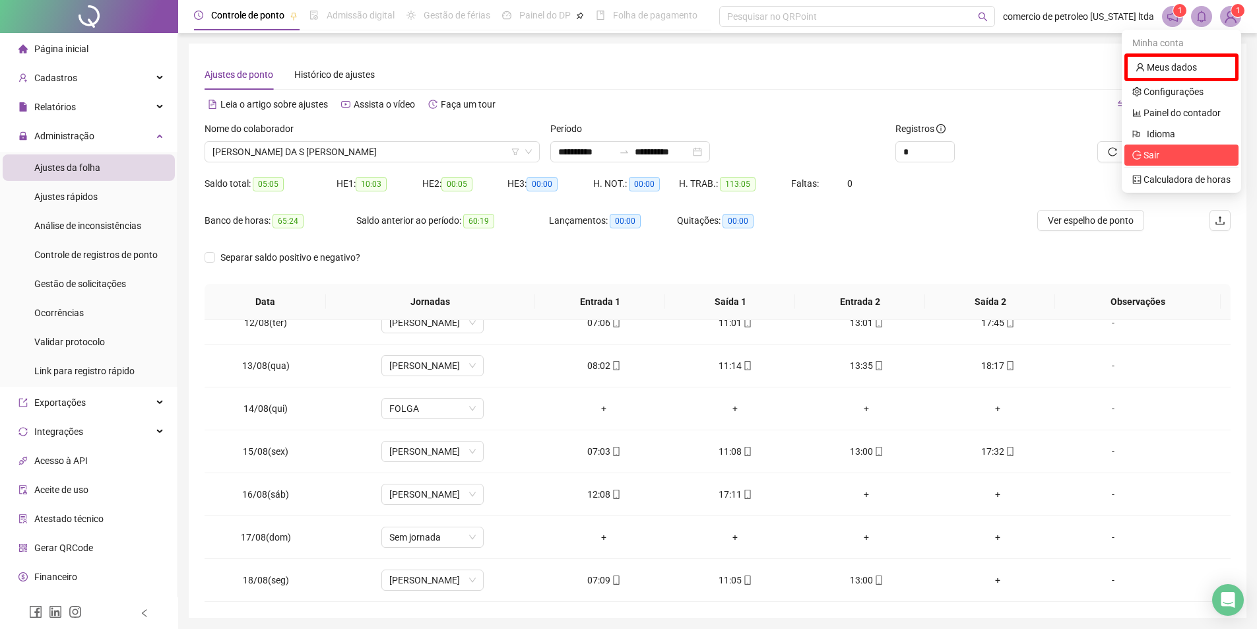
click at [1159, 160] on span "Sair" at bounding box center [1151, 155] width 16 height 11
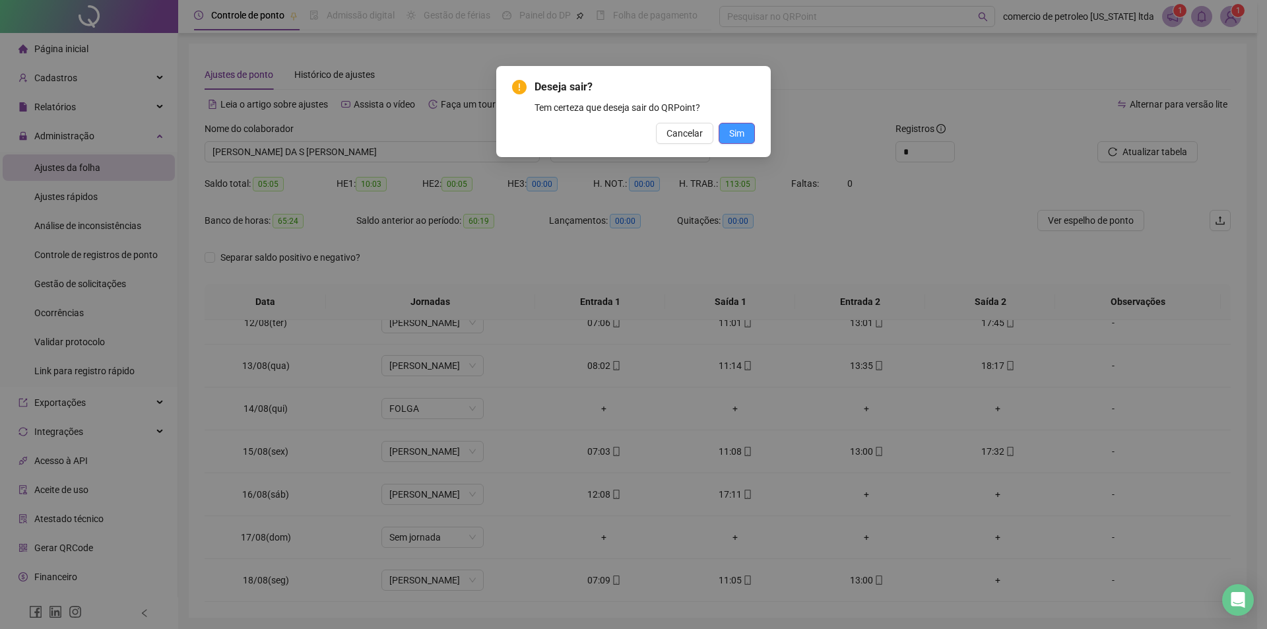
click at [740, 133] on span "Sim" at bounding box center [736, 133] width 15 height 15
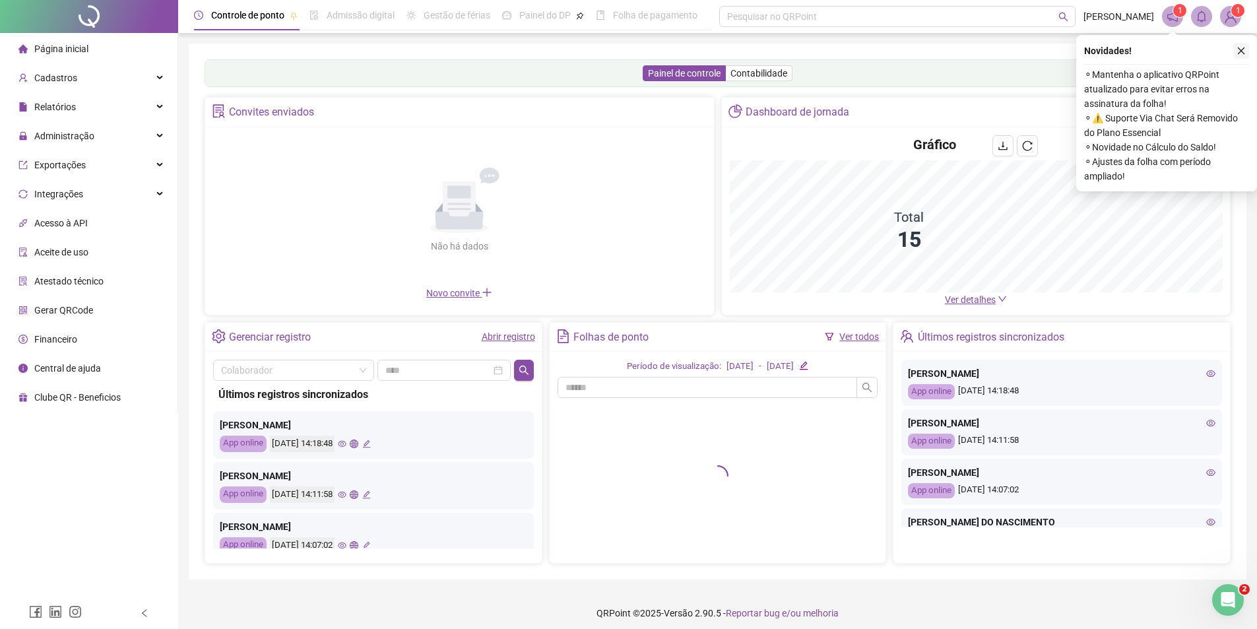
click at [1238, 51] on icon "close" at bounding box center [1240, 50] width 9 height 9
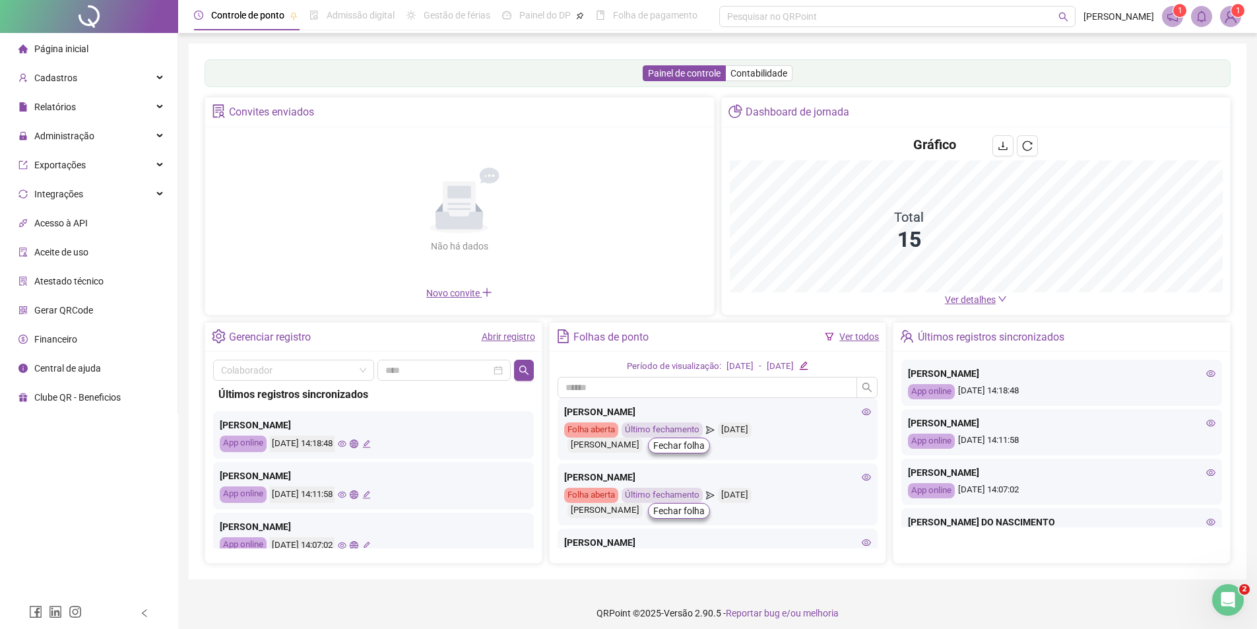
click at [1240, 18] on img at bounding box center [1231, 17] width 20 height 20
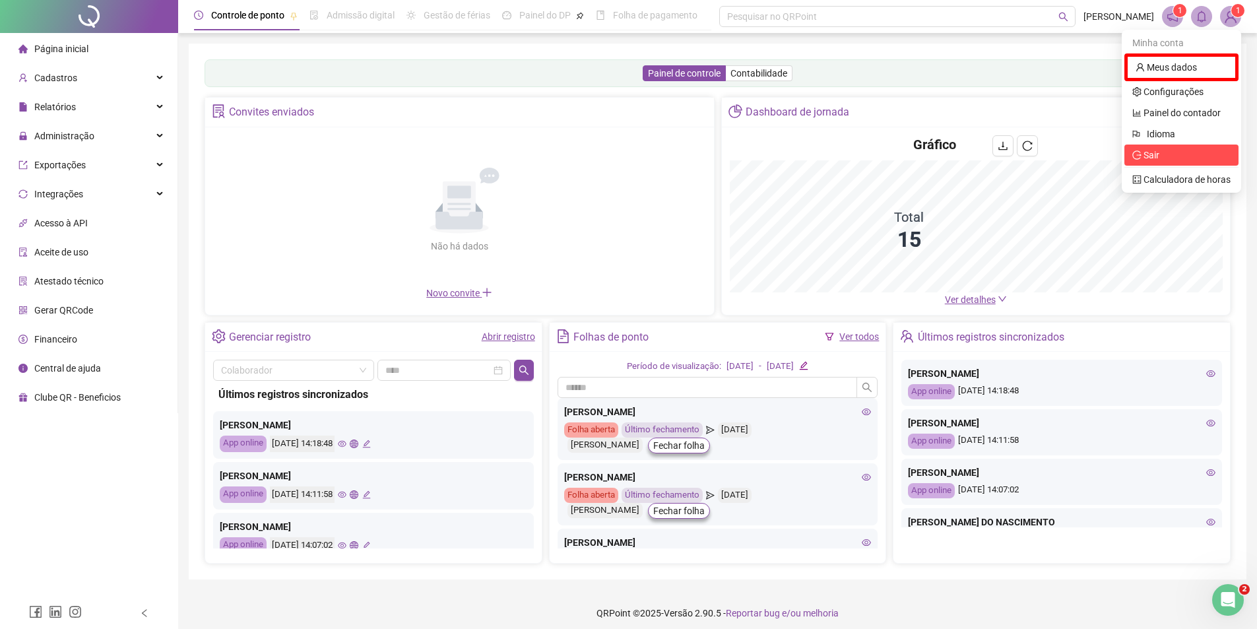
click at [1168, 156] on span "Sair" at bounding box center [1181, 155] width 98 height 15
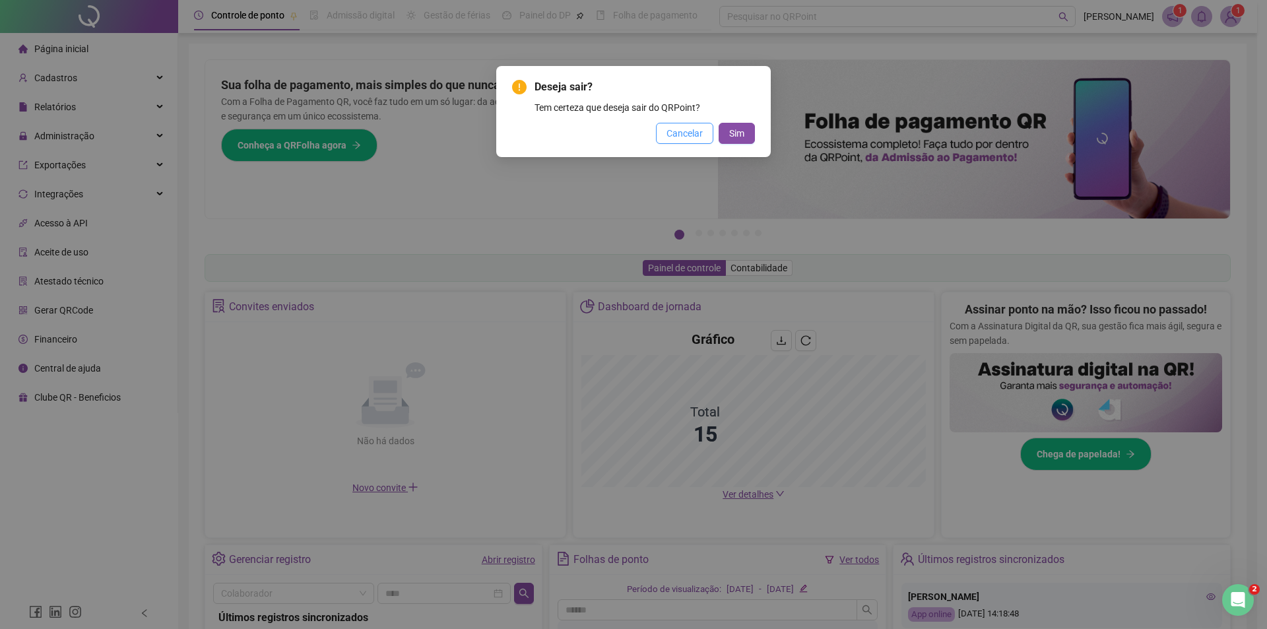
click at [676, 131] on span "Cancelar" at bounding box center [684, 133] width 36 height 15
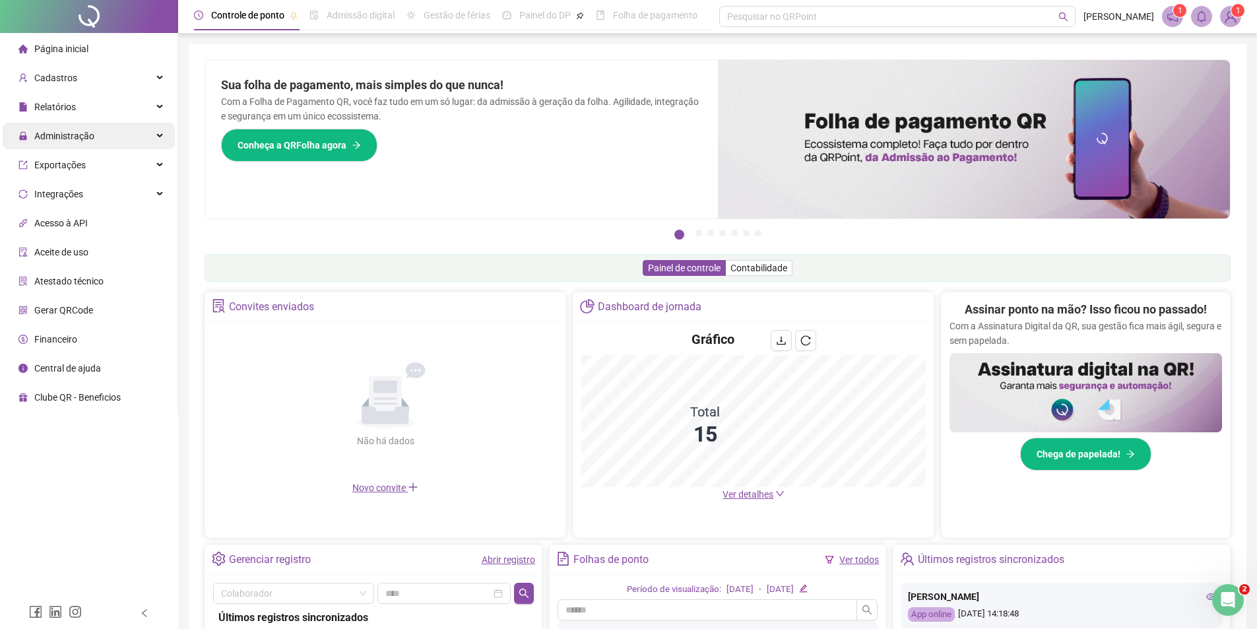
click at [49, 127] on span "Administração" at bounding box center [56, 136] width 76 height 26
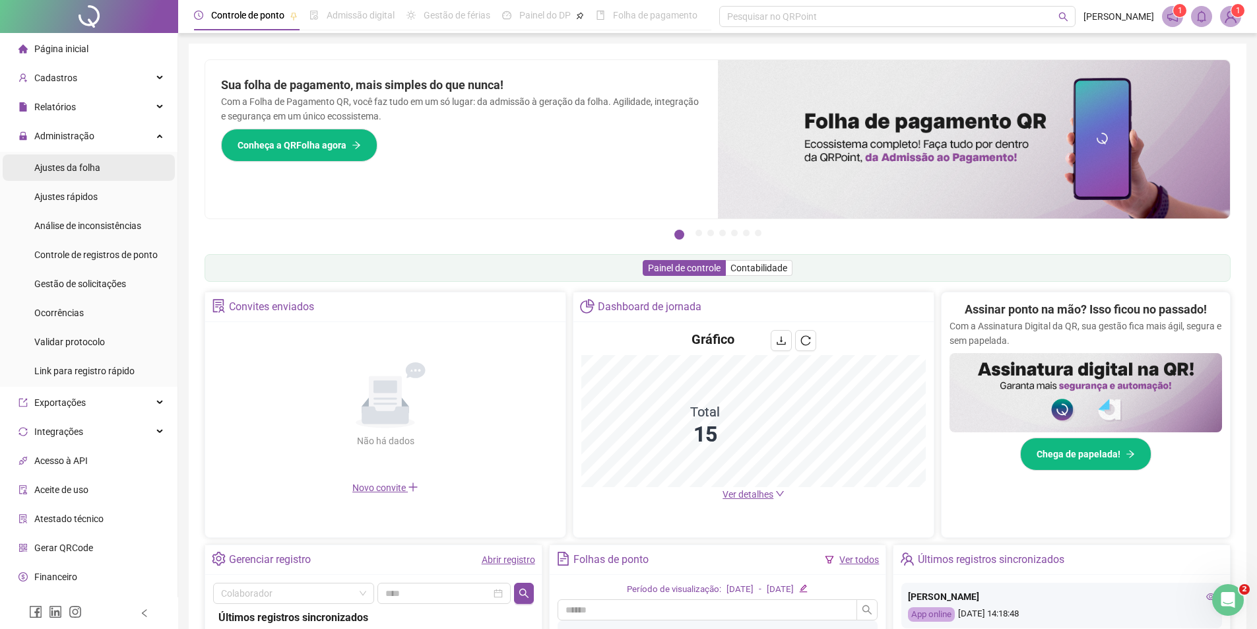
click at [63, 165] on span "Ajustes da folha" at bounding box center [67, 167] width 66 height 11
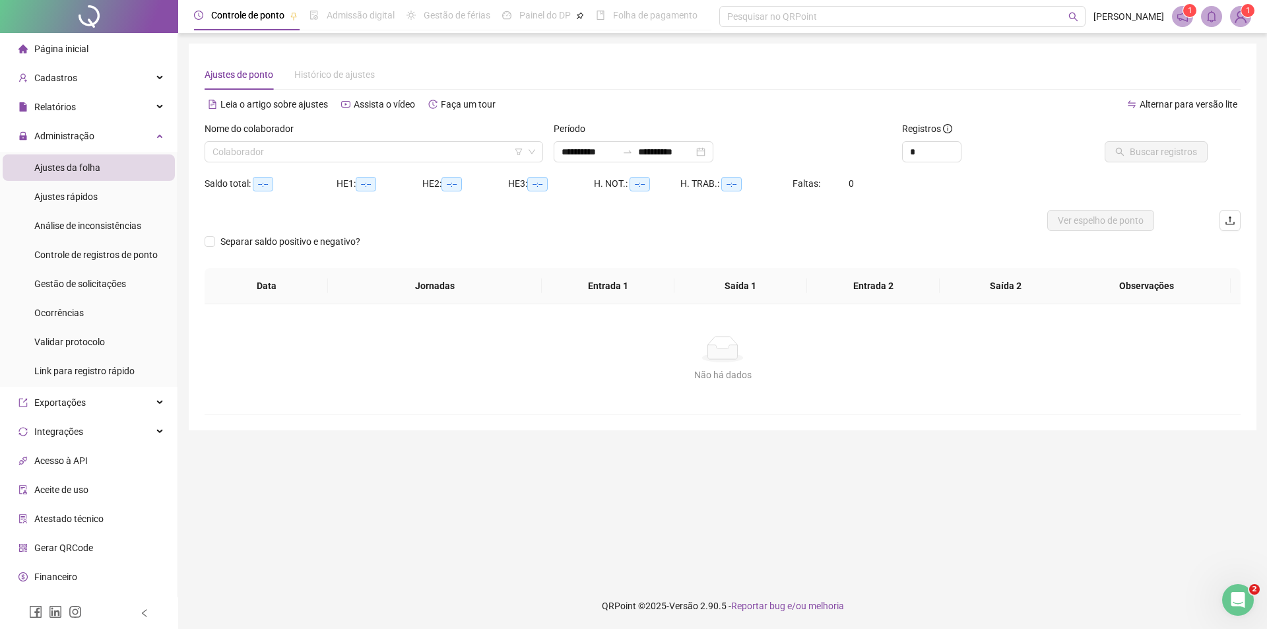
type input "**********"
click at [340, 154] on input "search" at bounding box center [367, 152] width 311 height 20
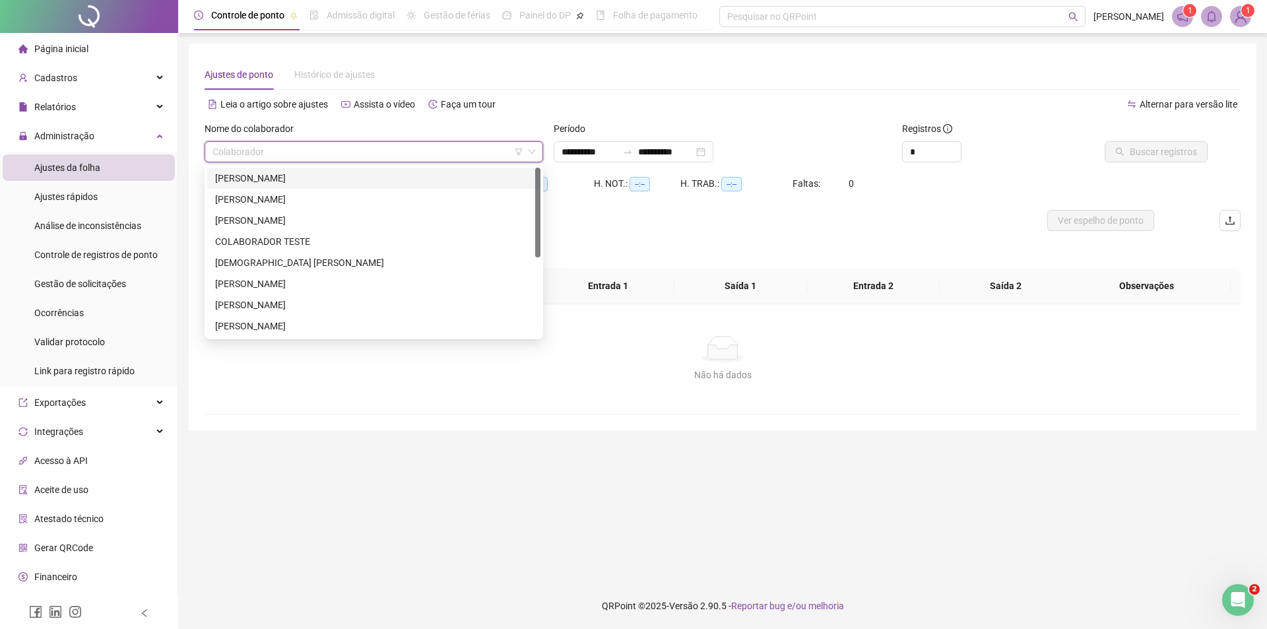
click at [300, 178] on div "[PERSON_NAME]" at bounding box center [373, 178] width 317 height 15
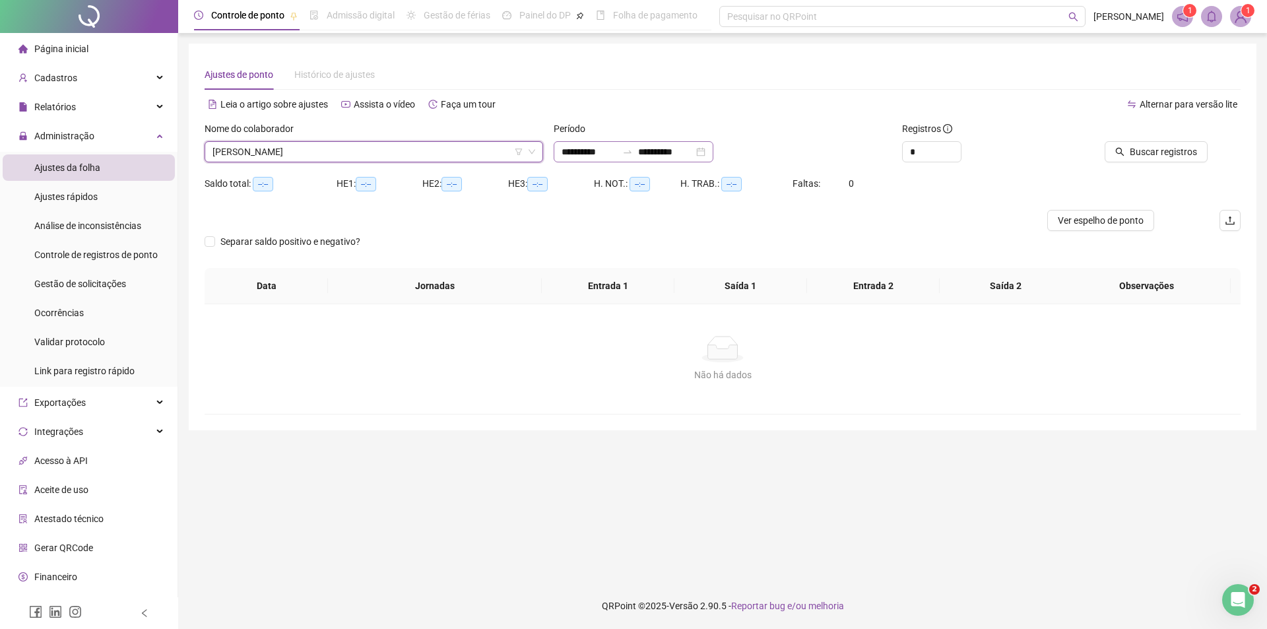
click at [713, 150] on div "**********" at bounding box center [634, 151] width 160 height 21
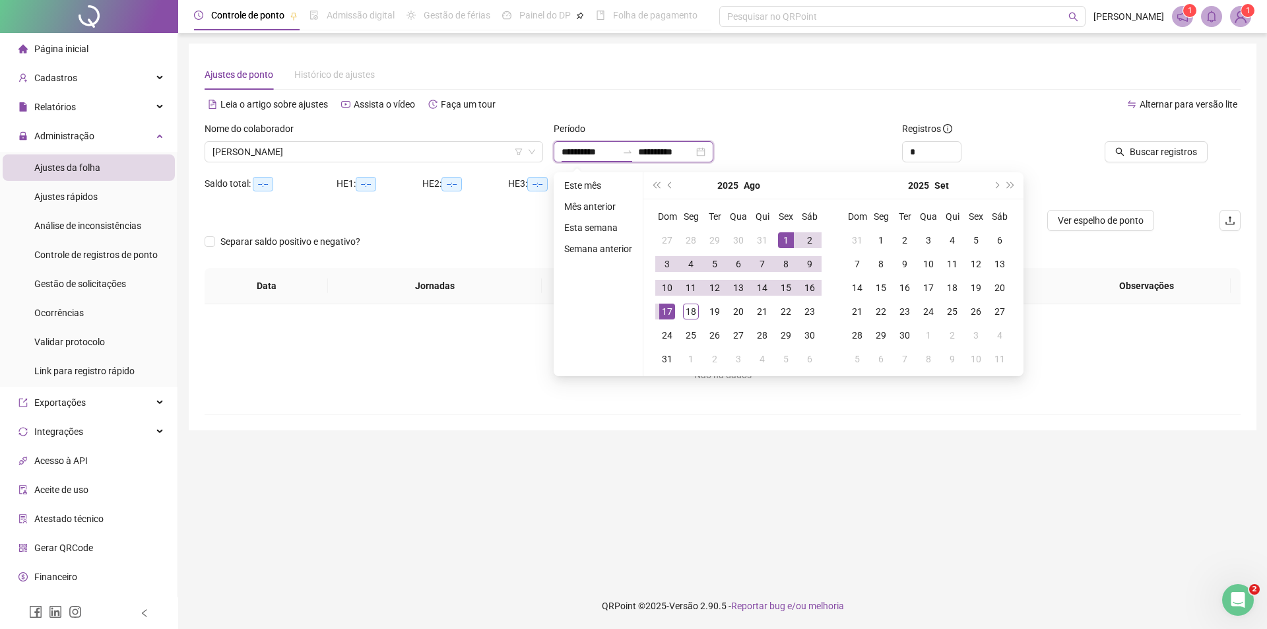
type input "**********"
click at [779, 241] on div "1" at bounding box center [786, 240] width 16 height 16
type input "**********"
click at [693, 312] on div "18" at bounding box center [691, 311] width 16 height 16
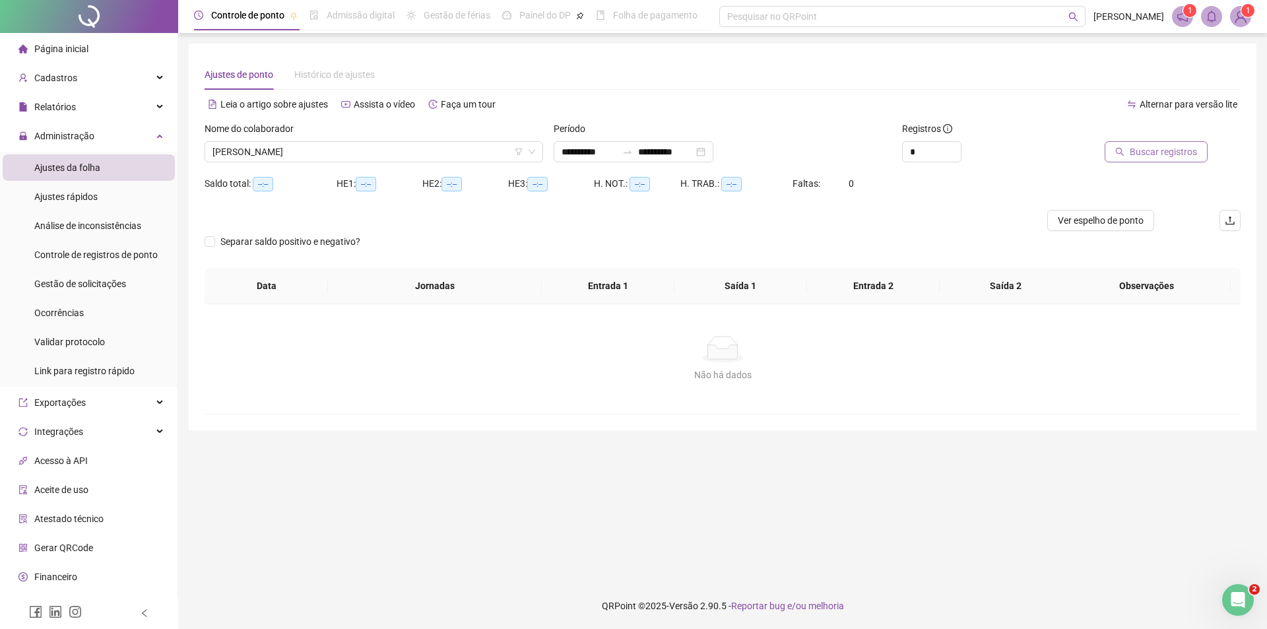
click at [1166, 157] on span "Buscar registros" at bounding box center [1163, 151] width 67 height 15
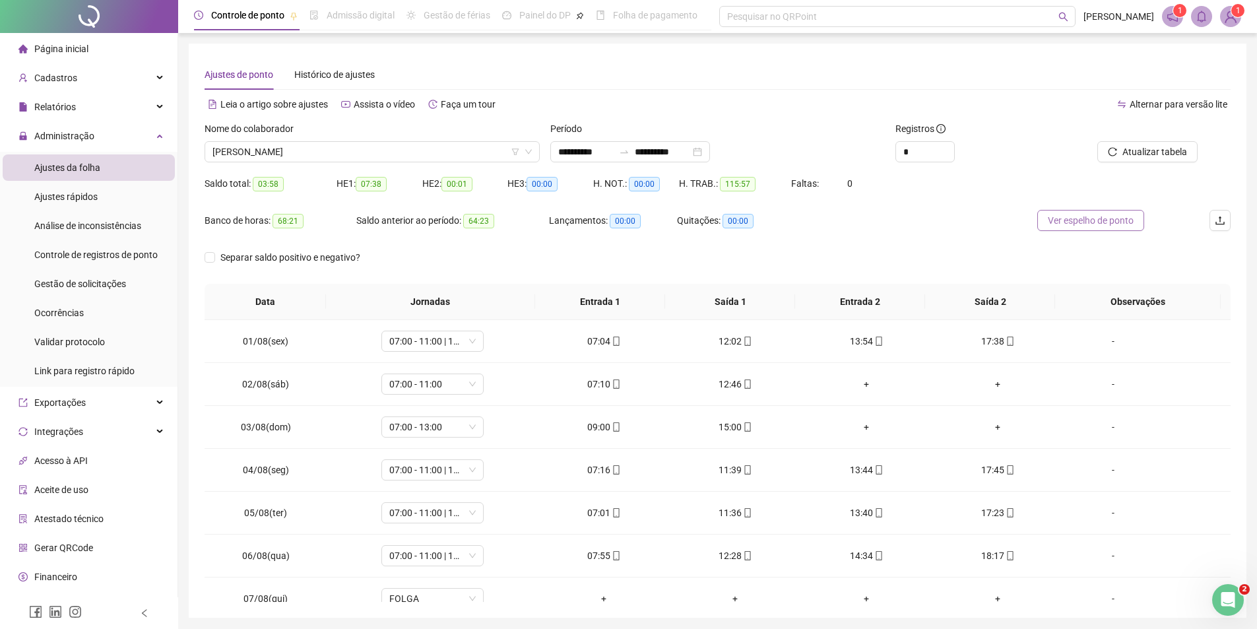
click at [1115, 221] on span "Ver espelho de ponto" at bounding box center [1091, 220] width 86 height 15
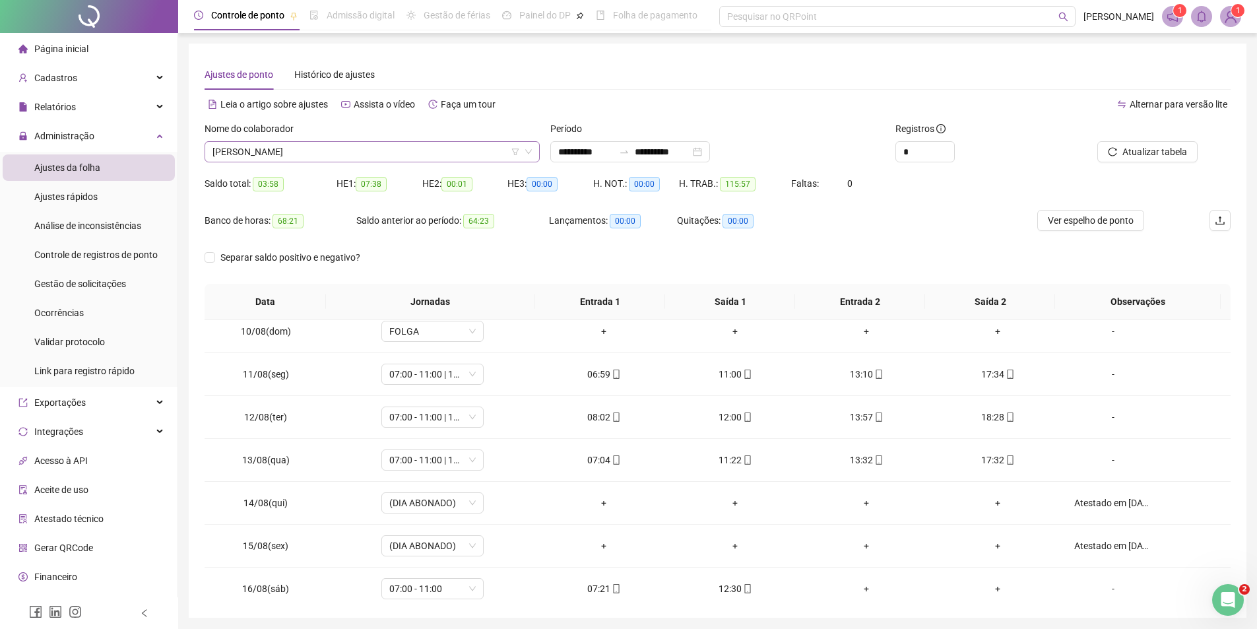
click at [356, 146] on span "[PERSON_NAME]" at bounding box center [371, 152] width 319 height 20
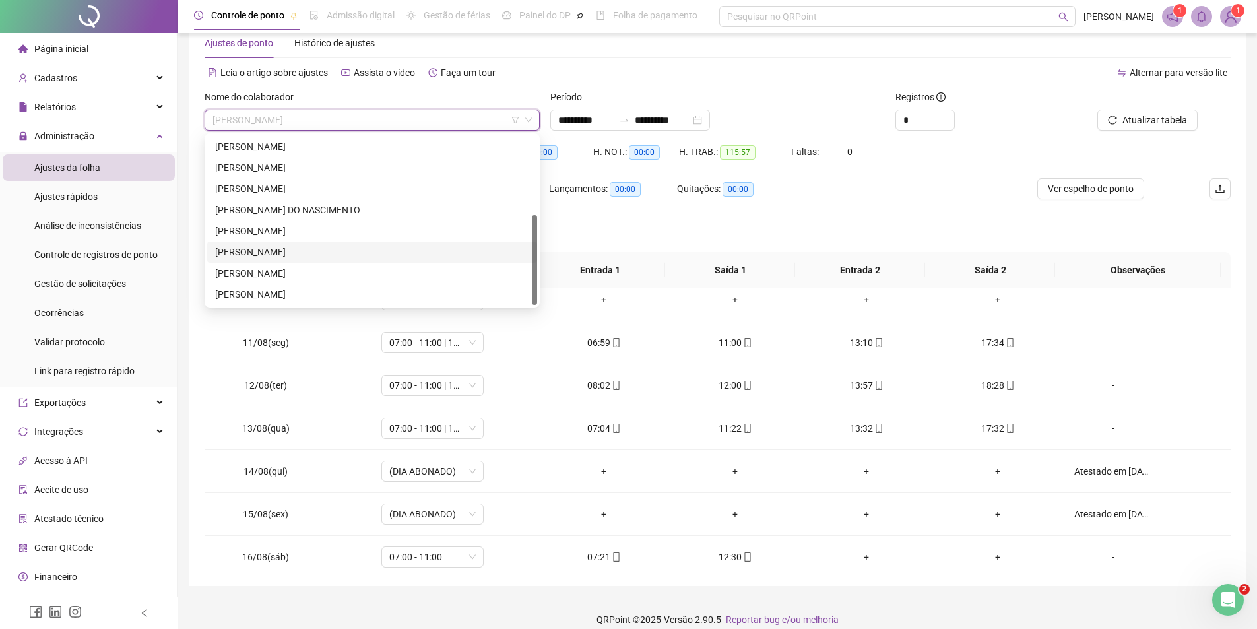
scroll to position [46, 0]
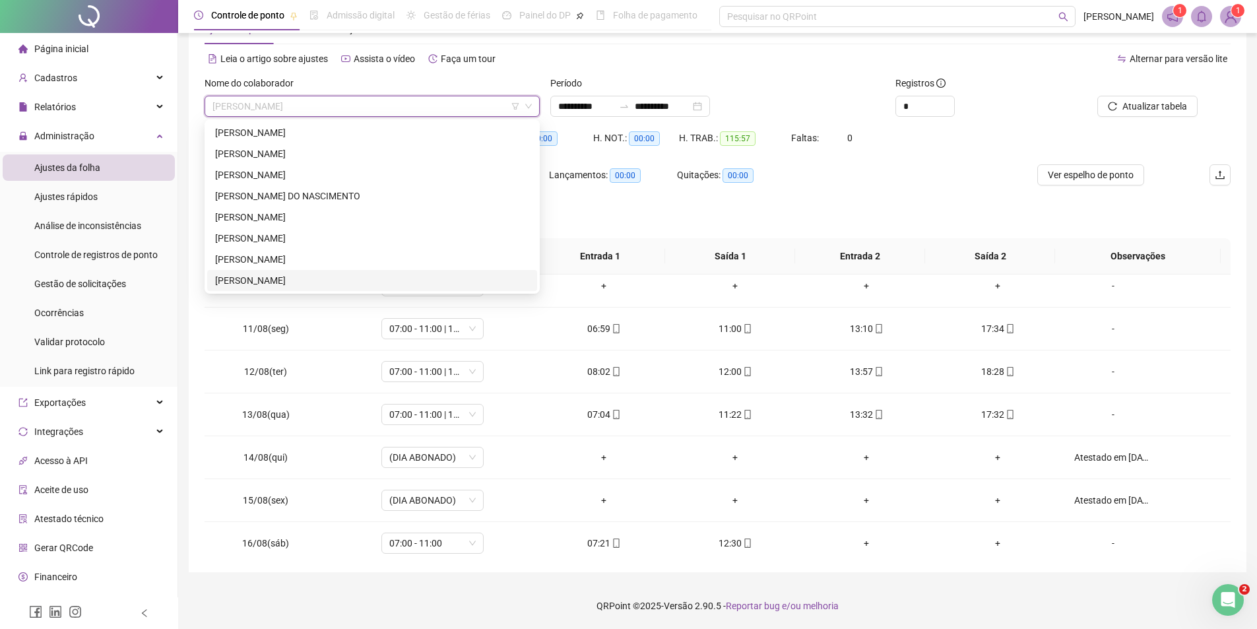
click at [262, 278] on div "[PERSON_NAME]" at bounding box center [372, 280] width 314 height 15
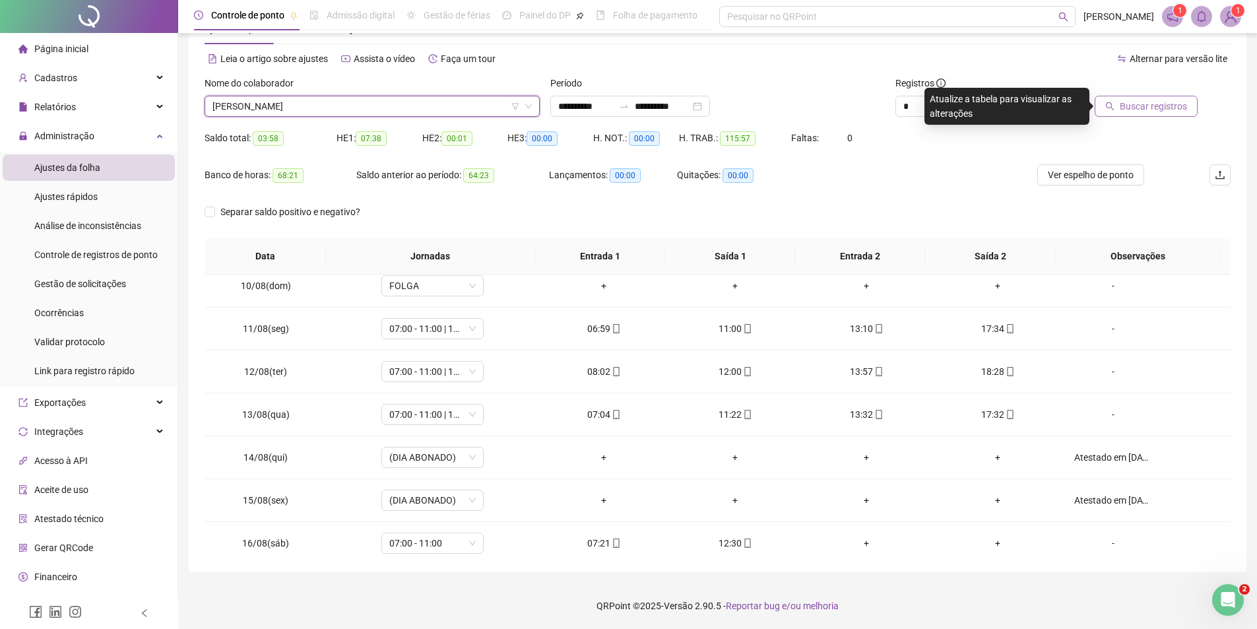
click at [1159, 108] on span "Buscar registros" at bounding box center [1153, 106] width 67 height 15
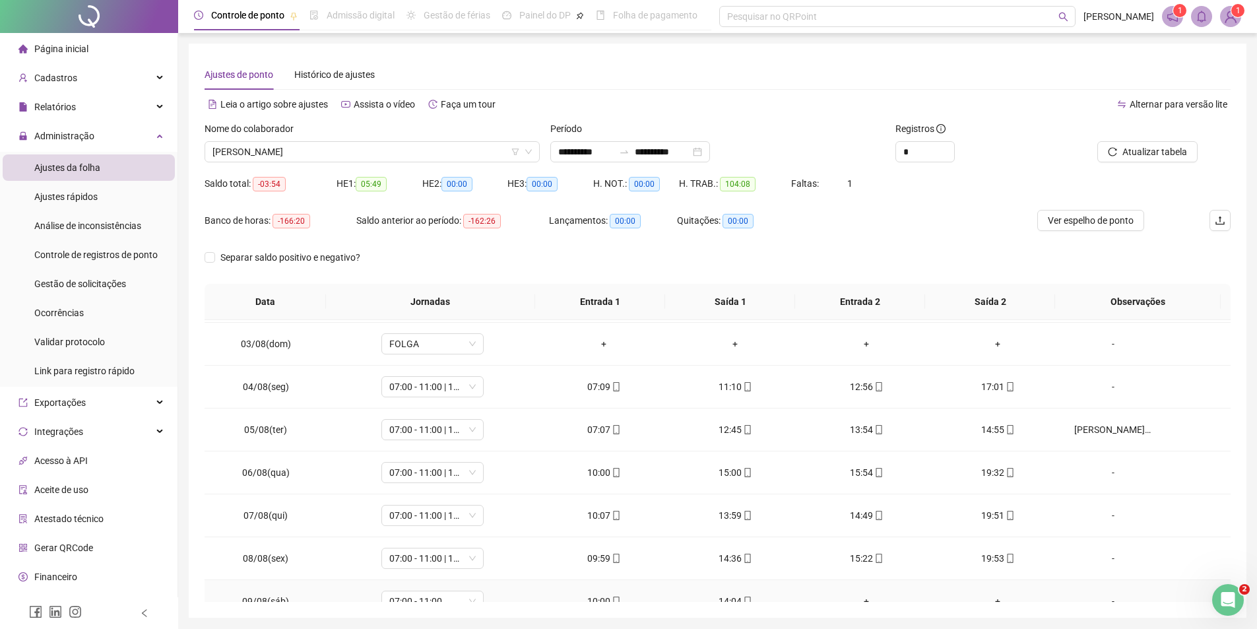
scroll to position [0, 0]
